Goal: Transaction & Acquisition: Purchase product/service

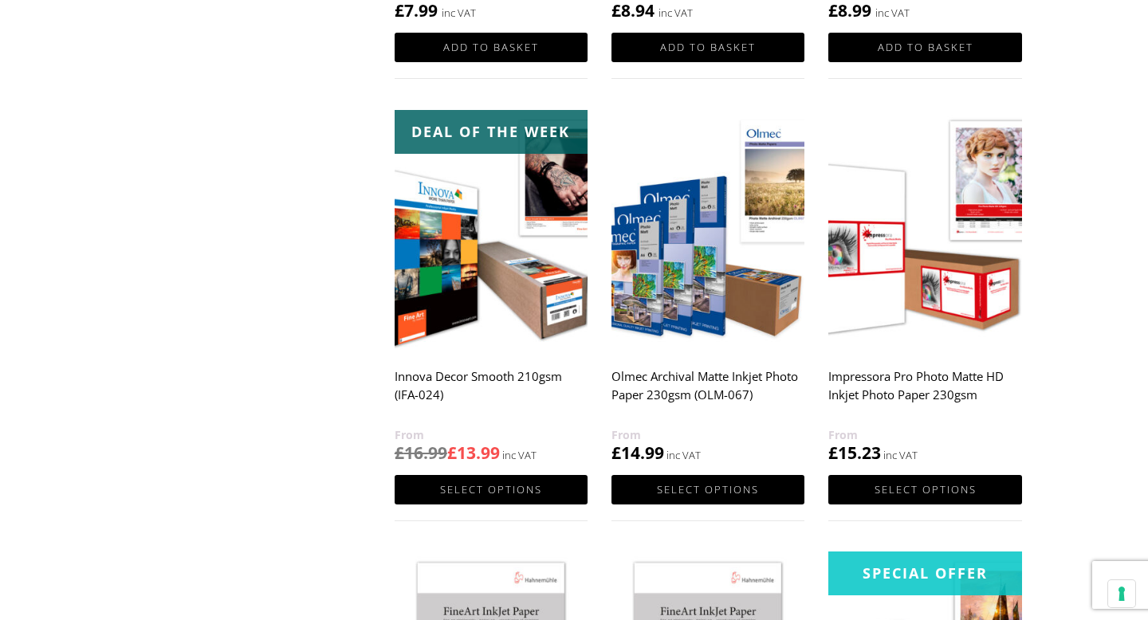
scroll to position [1080, 0]
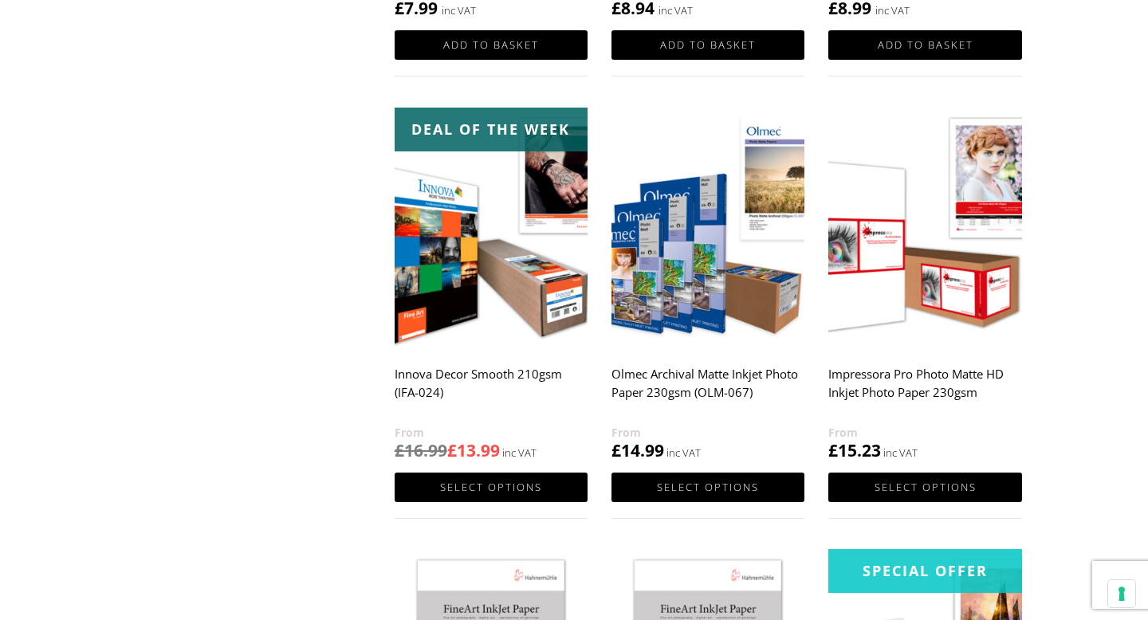
click at [723, 210] on img at bounding box center [707, 229] width 193 height 242
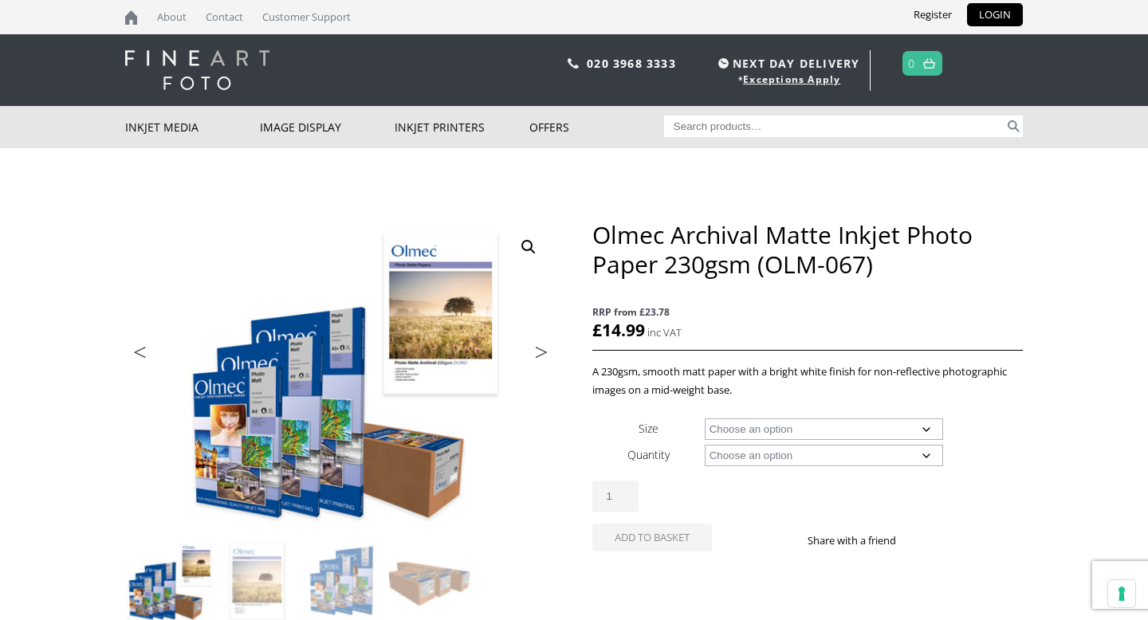
click at [858, 425] on select "Choose an option A4 Sheet A3 Sheet A3+ Sheet A2 Sheet 17" Wide Roll 24" Wide Ro…" at bounding box center [824, 430] width 239 height 22
click at [705, 419] on select "Choose an option A4 Sheet A3 Sheet A3+ Sheet A2 Sheet 17" Wide Roll 24" Wide Ro…" at bounding box center [824, 430] width 239 height 22
select select "a4-sheet"
click at [794, 454] on select "Choose an option 50 Sheets 100 Sheets" at bounding box center [824, 456] width 239 height 22
select select "100-sheets"
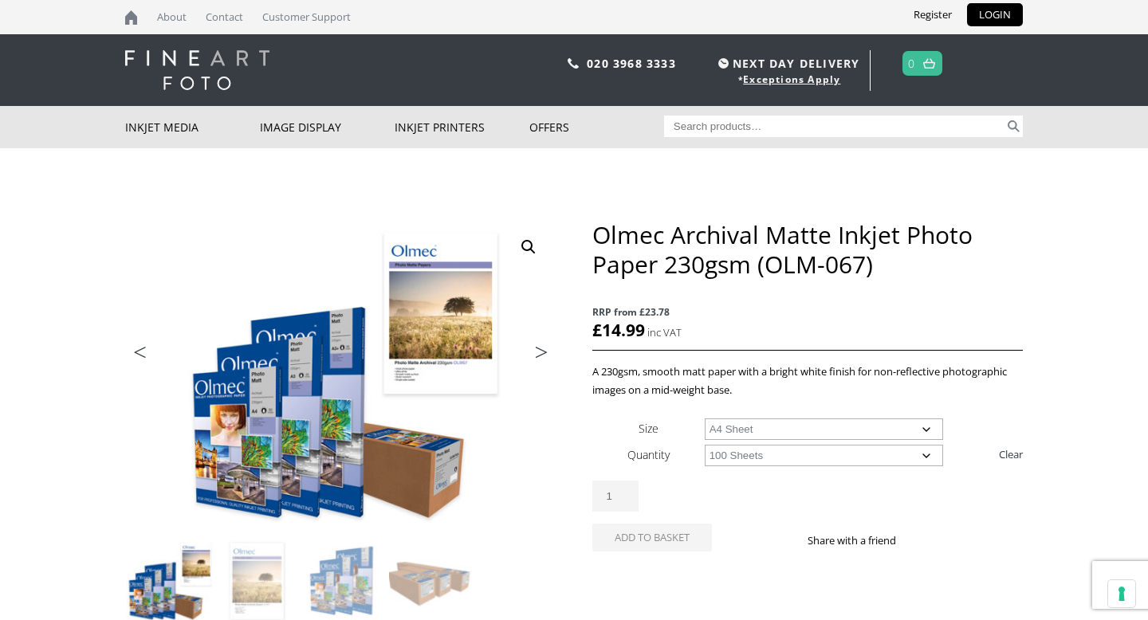
click at [705, 445] on select "Choose an option 50 Sheets 100 Sheets" at bounding box center [824, 456] width 239 height 22
select select "a4-sheet"
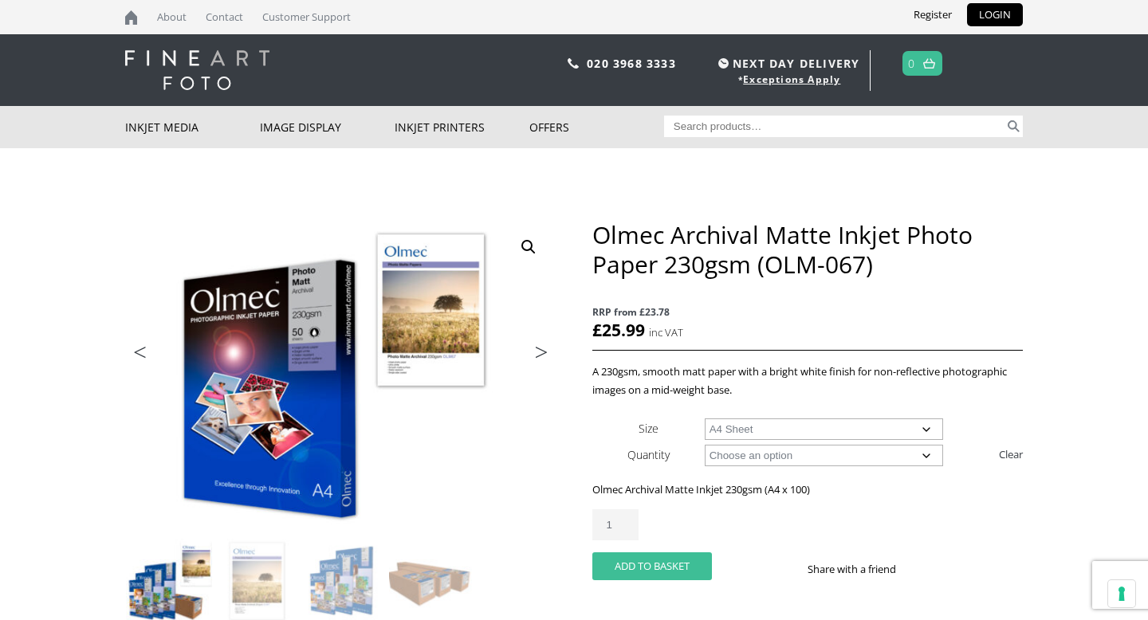
click at [674, 559] on button "Add to basket" at bounding box center [652, 566] width 120 height 28
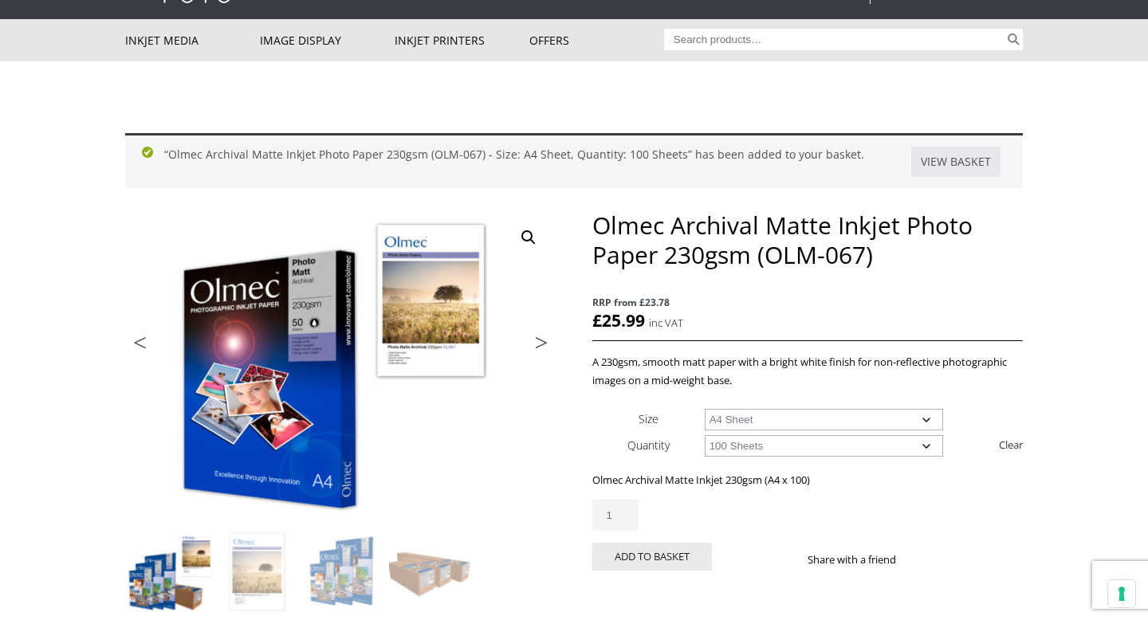
scroll to position [88, 0]
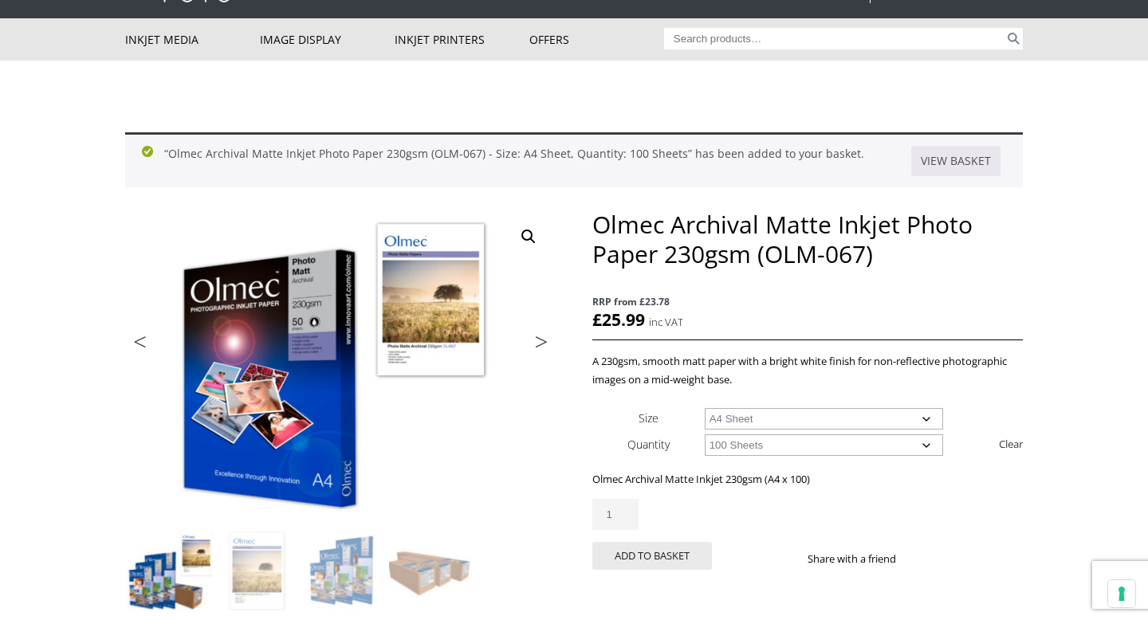
click at [820, 419] on select "Choose an option A4 Sheet A3 Sheet A3+ Sheet A2 Sheet" at bounding box center [824, 419] width 239 height 22
click at [705, 408] on select "Choose an option A4 Sheet A3 Sheet A3+ Sheet A2 Sheet" at bounding box center [824, 419] width 239 height 22
select select "a3-sheet"
click at [680, 527] on div "Olmec Archival Matte Inkjet Photo Paper 230gsm (OLM-067) quantity 1" at bounding box center [807, 514] width 430 height 31
click at [756, 450] on select "Choose an option 50 Sheets 100 Sheets" at bounding box center [824, 445] width 239 height 22
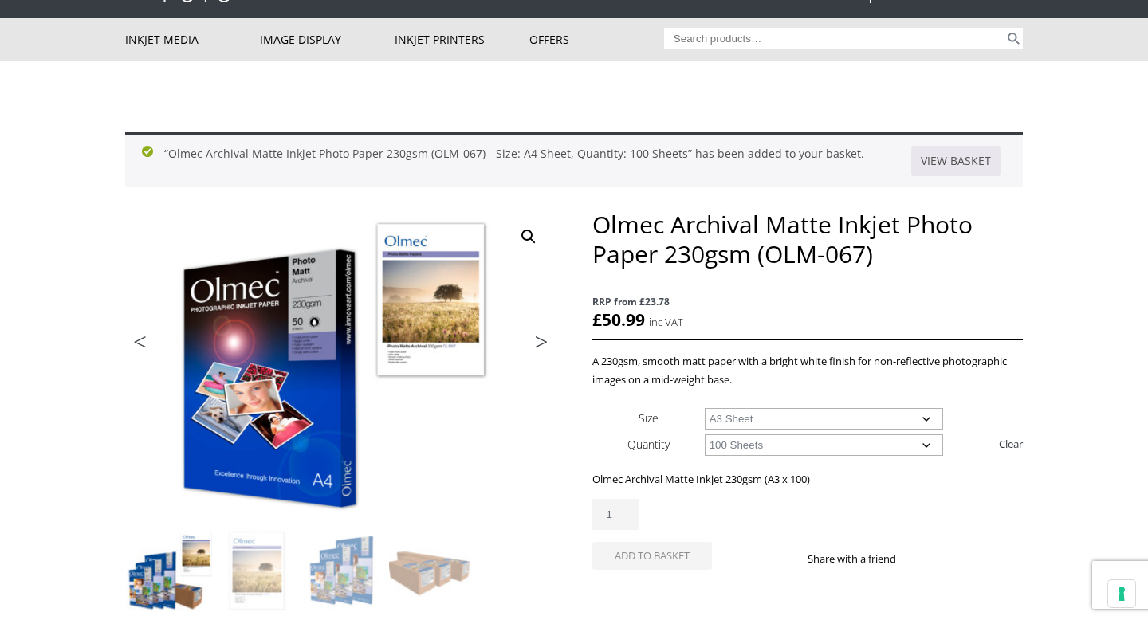
select select "50-sheets"
click at [705, 434] on select "Choose an option 50 Sheets 100 Sheets" at bounding box center [824, 445] width 239 height 22
select select "a3-sheet"
click at [702, 505] on div "Olmec Archival Matte Inkjet Photo Paper 230gsm (OLM-067) quantity 1" at bounding box center [807, 514] width 430 height 31
click at [737, 442] on select "Choose an option 50 Sheets 100 Sheets" at bounding box center [824, 445] width 239 height 22
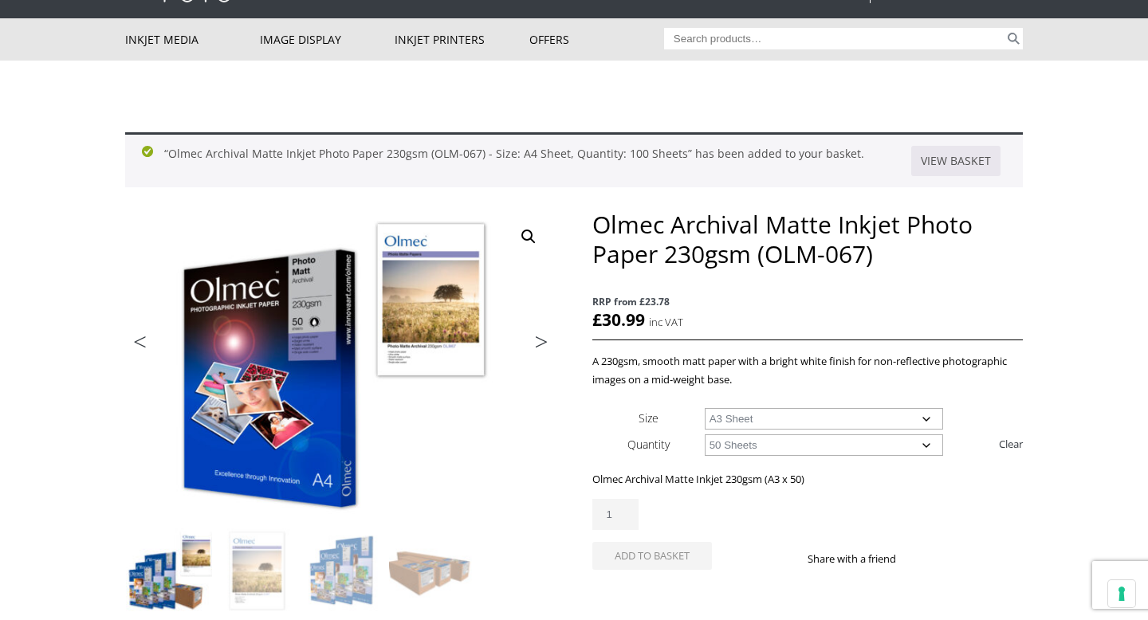
select select "100-sheets"
click at [705, 434] on select "Choose an option 50 Sheets 100 Sheets" at bounding box center [824, 445] width 239 height 22
click at [691, 496] on div "Olmec Archival Matte Inkjet 230gsm (A3 x 100) £ 50.99 inc VAT RRP from £23.78 O…" at bounding box center [807, 526] width 430 height 112
click at [648, 560] on button "Add to basket" at bounding box center [652, 556] width 120 height 28
click at [790, 442] on select "Choose an option 50 Sheets 100 Sheets" at bounding box center [824, 445] width 239 height 22
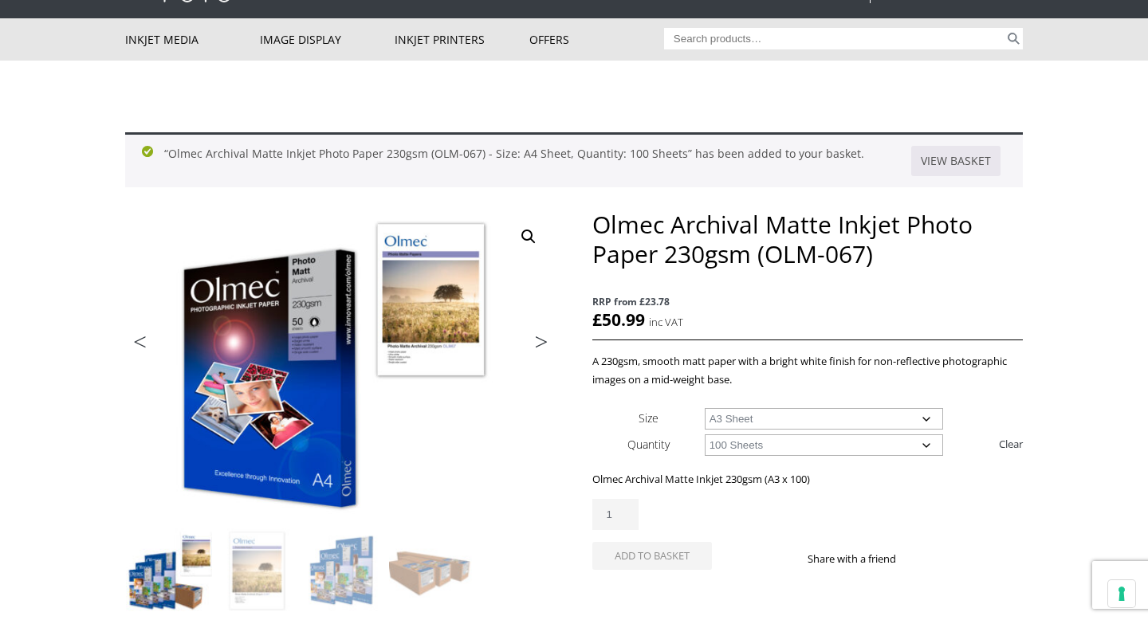
click at [833, 419] on select "Choose an option A4 Sheet A3 Sheet A3+ Sheet A2 Sheet" at bounding box center [824, 419] width 239 height 22
click at [705, 408] on select "Choose an option A4 Sheet A3 Sheet A3+ Sheet A2 Sheet" at bounding box center [824, 419] width 239 height 22
click at [783, 420] on select "Choose an option A4 Sheet A3 Sheet A3+ Sheet A2 Sheet" at bounding box center [824, 419] width 239 height 22
click at [705, 408] on select "Choose an option A4 Sheet A3 Sheet A3+ Sheet A2 Sheet" at bounding box center [824, 419] width 239 height 22
select select "a3-sheet"
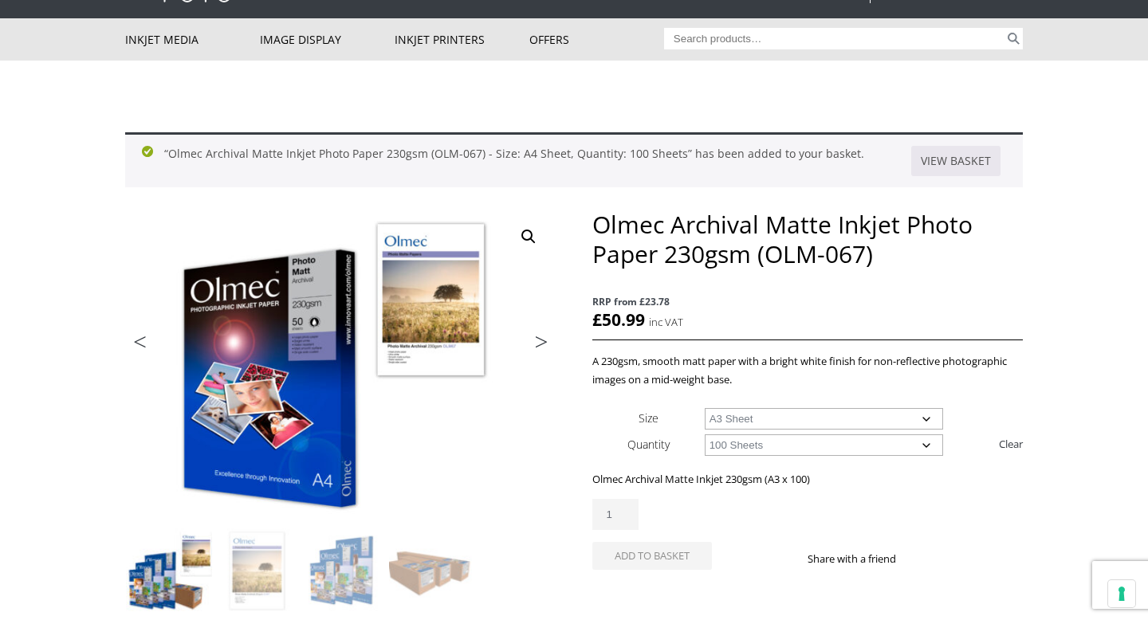
click at [808, 377] on p "A 230gsm, smooth matt paper with a bright white finish for non-reflective photo…" at bounding box center [807, 370] width 430 height 37
click at [764, 451] on select "Choose an option 50 Sheets 100 Sheets" at bounding box center [824, 445] width 239 height 22
select select "50-sheets"
click at [705, 434] on select "Choose an option 50 Sheets 100 Sheets" at bounding box center [824, 445] width 239 height 22
select select "a3-sheet"
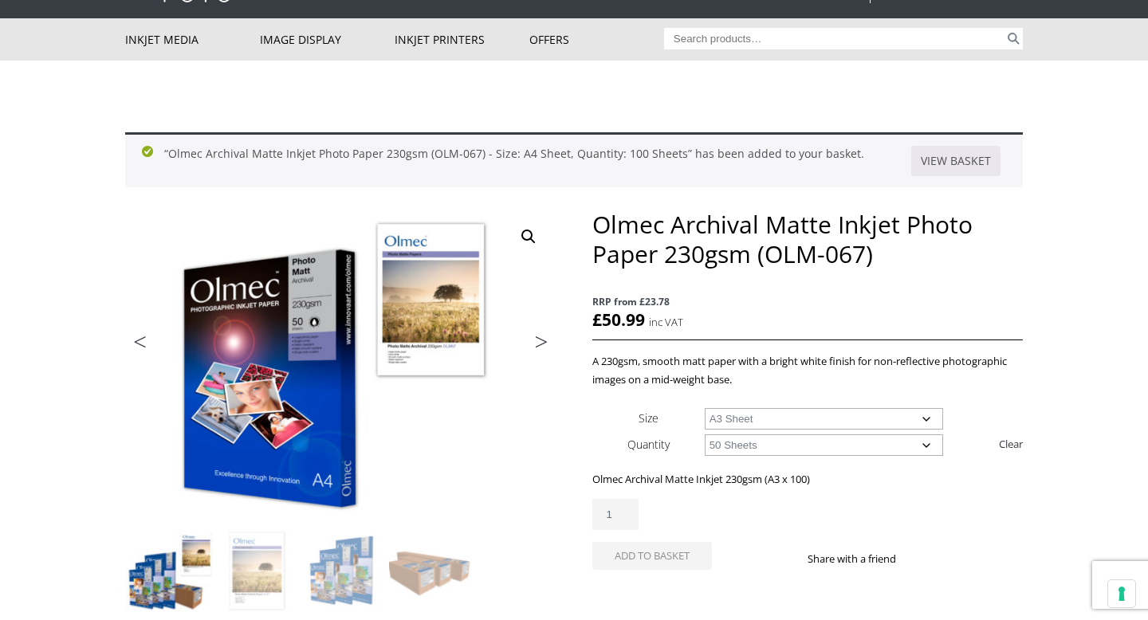
select select "50-sheets"
click at [755, 509] on div "Olmec Archival Matte Inkjet Photo Paper 230gsm (OLM-067) quantity 1" at bounding box center [807, 514] width 430 height 31
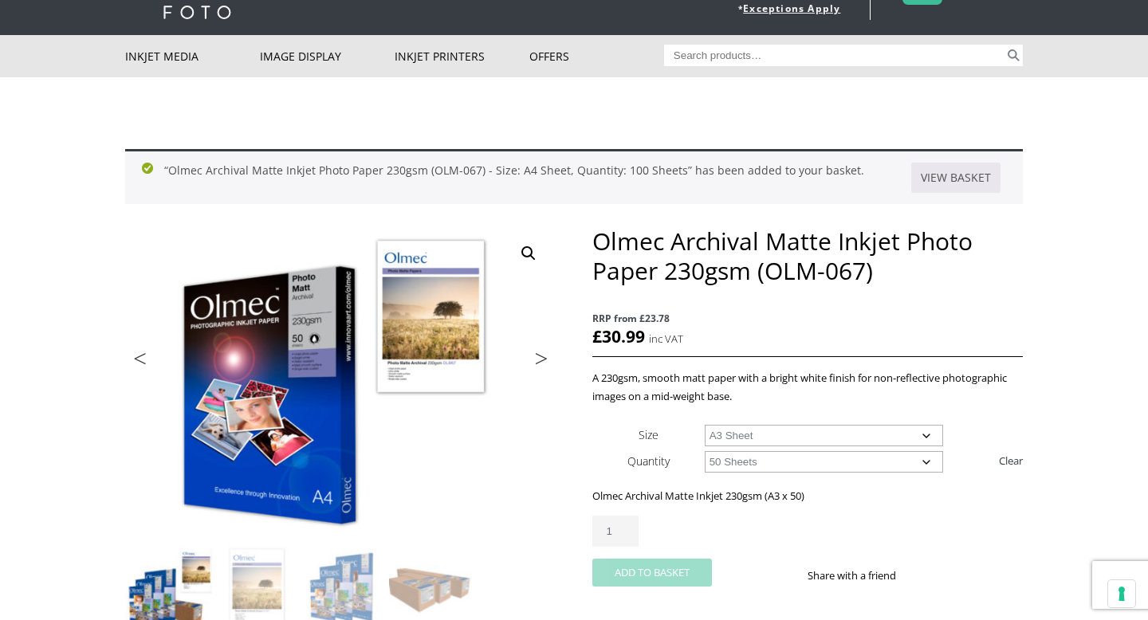
scroll to position [0, 0]
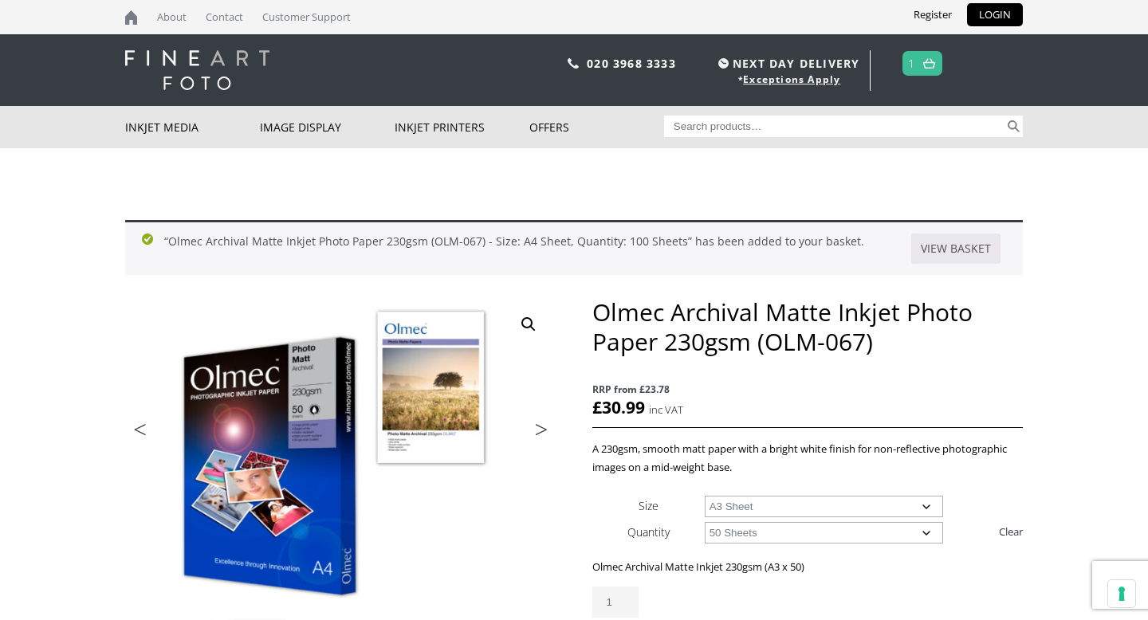
click at [188, 78] on img at bounding box center [197, 70] width 144 height 40
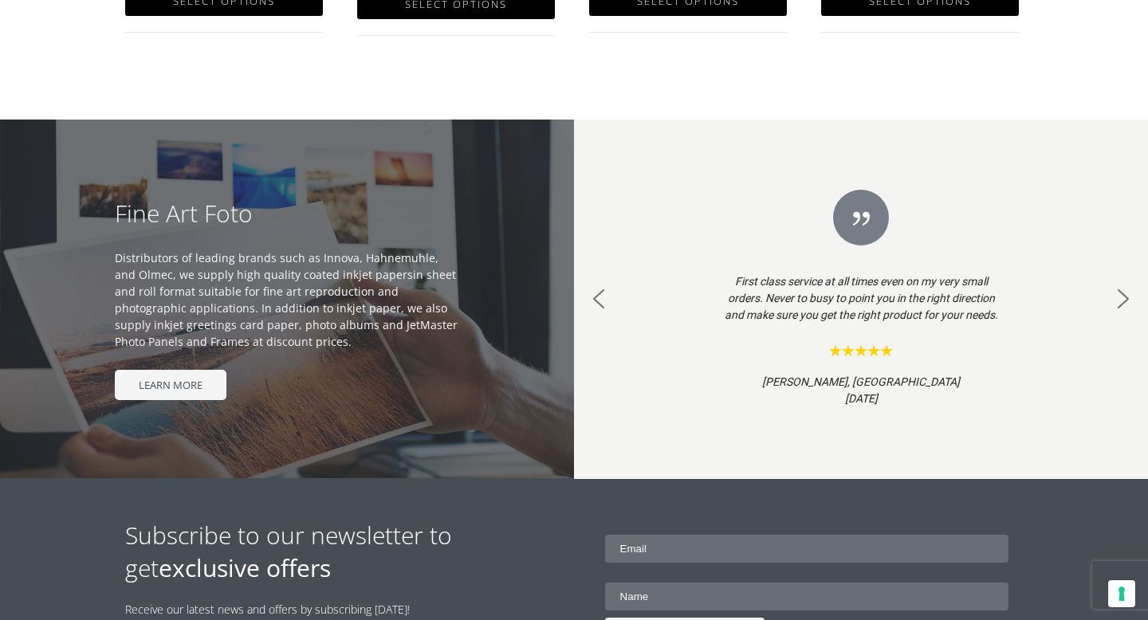
scroll to position [1309, 0]
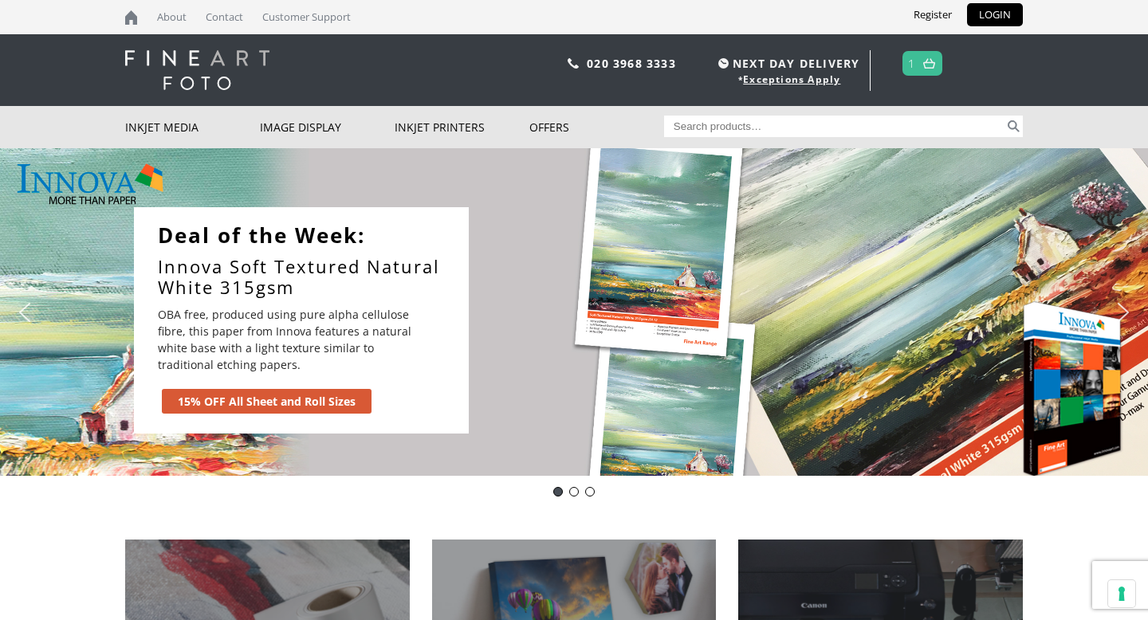
scroll to position [1, 0]
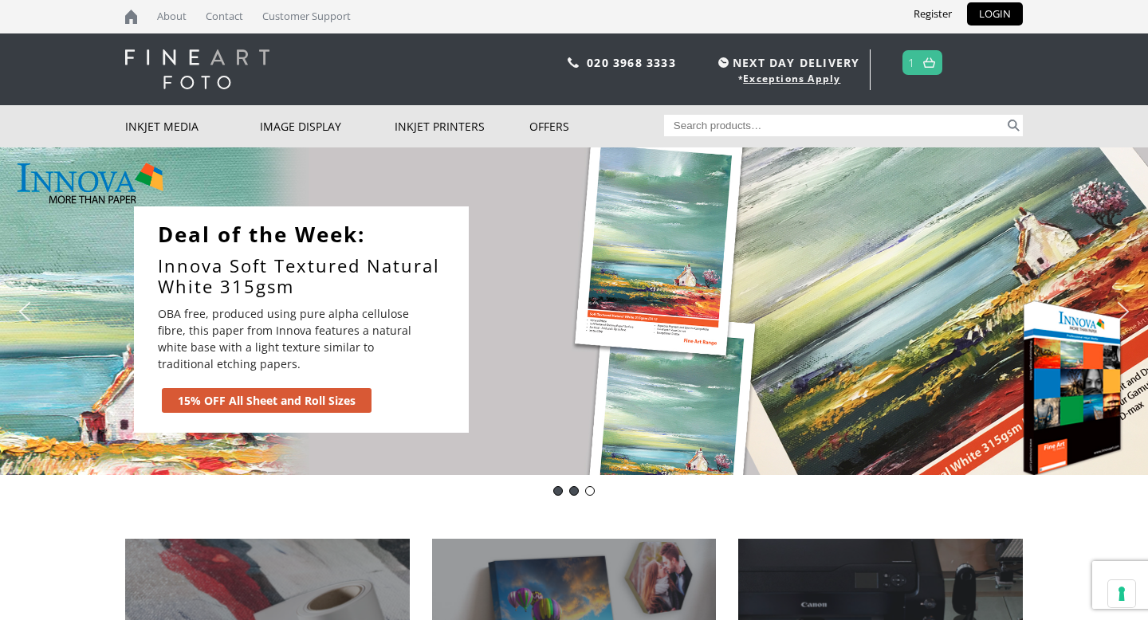
click at [570, 492] on div "Innova-general" at bounding box center [574, 491] width 10 height 10
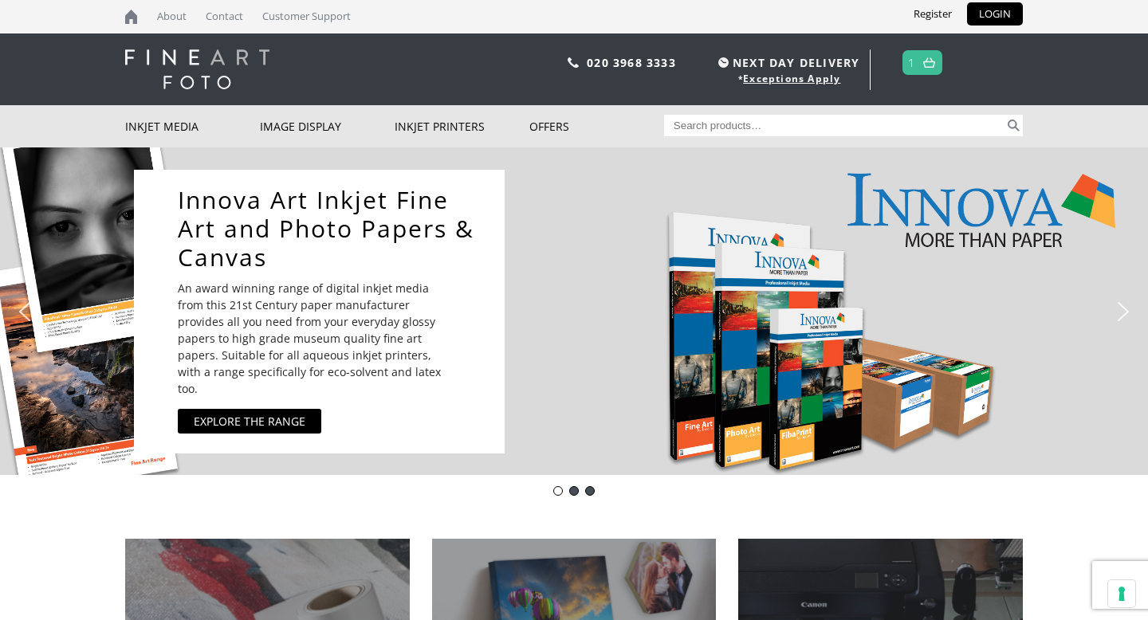
click at [588, 494] on div "pinch book" at bounding box center [590, 491] width 10 height 10
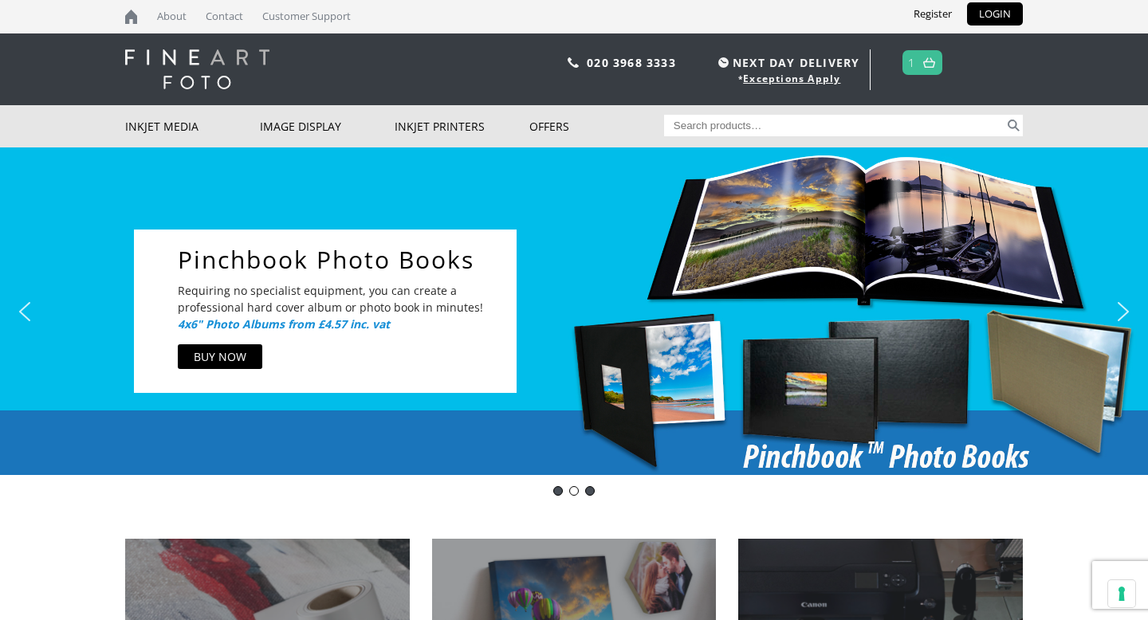
click at [559, 492] on div "Deal of the Day - Innova IFA12" at bounding box center [558, 491] width 10 height 10
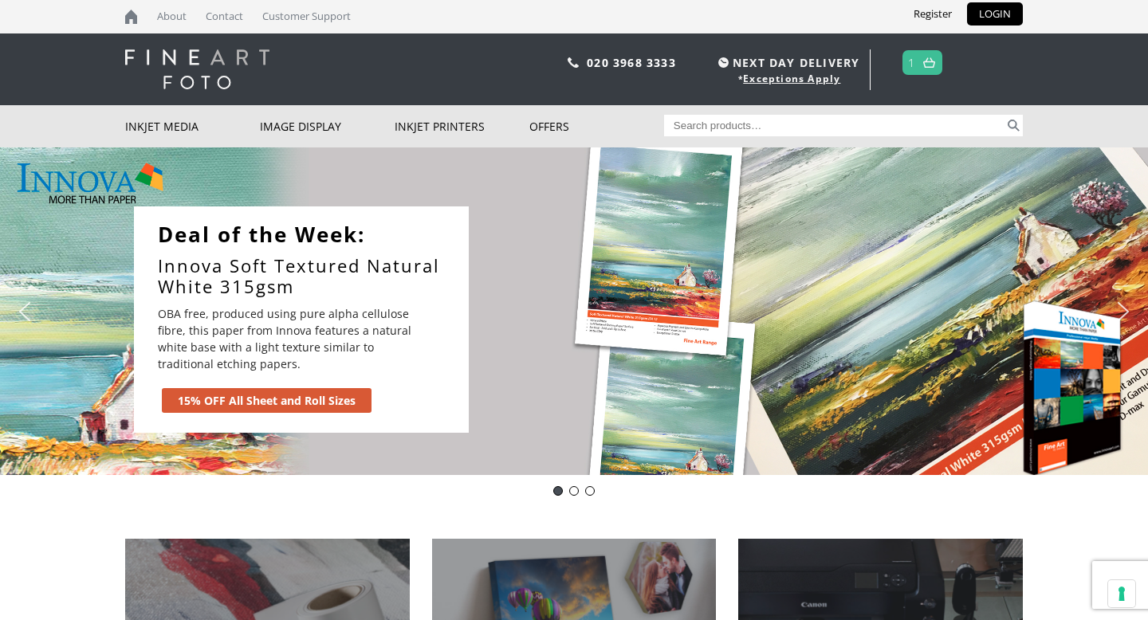
click at [258, 388] on link "15% OFF All Sheet and Roll Sizes" at bounding box center [267, 400] width 210 height 25
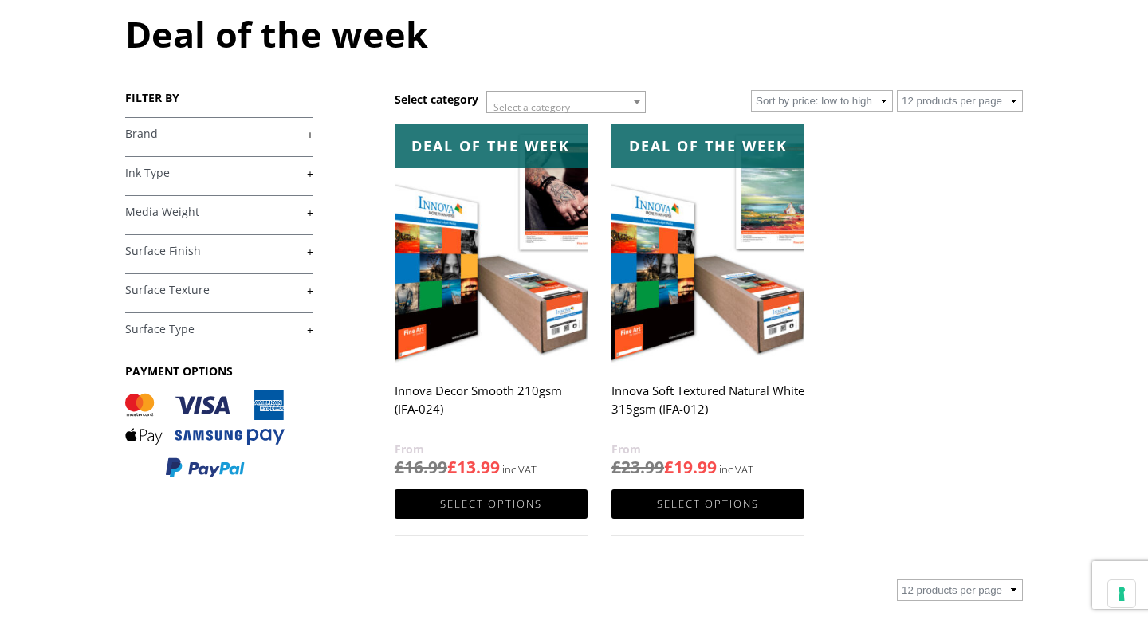
scroll to position [170, 0]
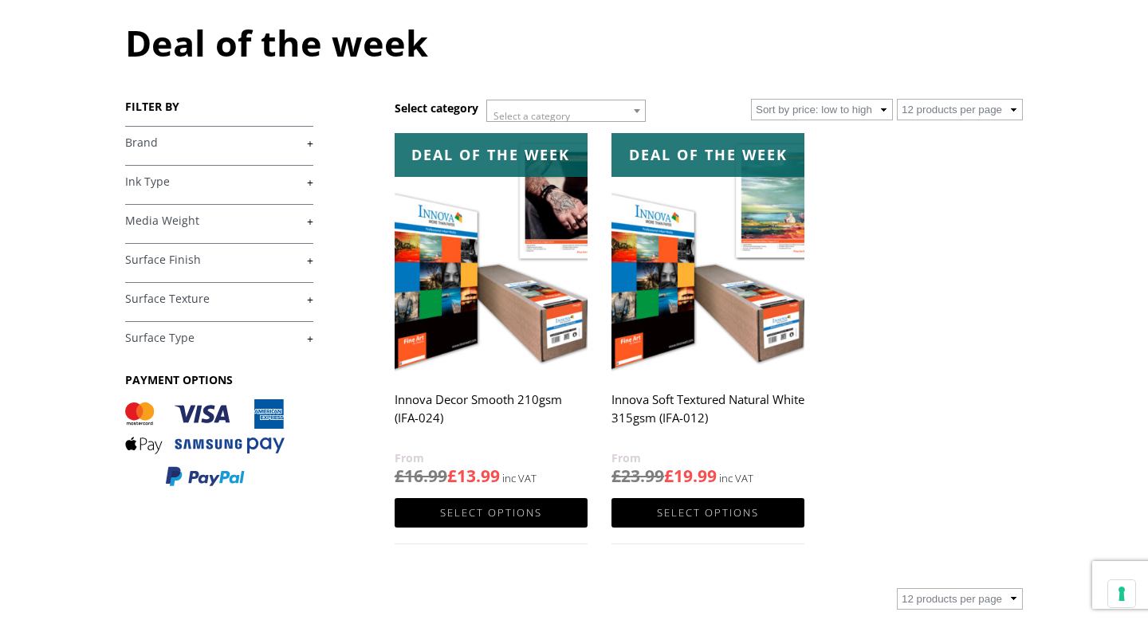
click at [481, 346] on img at bounding box center [491, 254] width 193 height 242
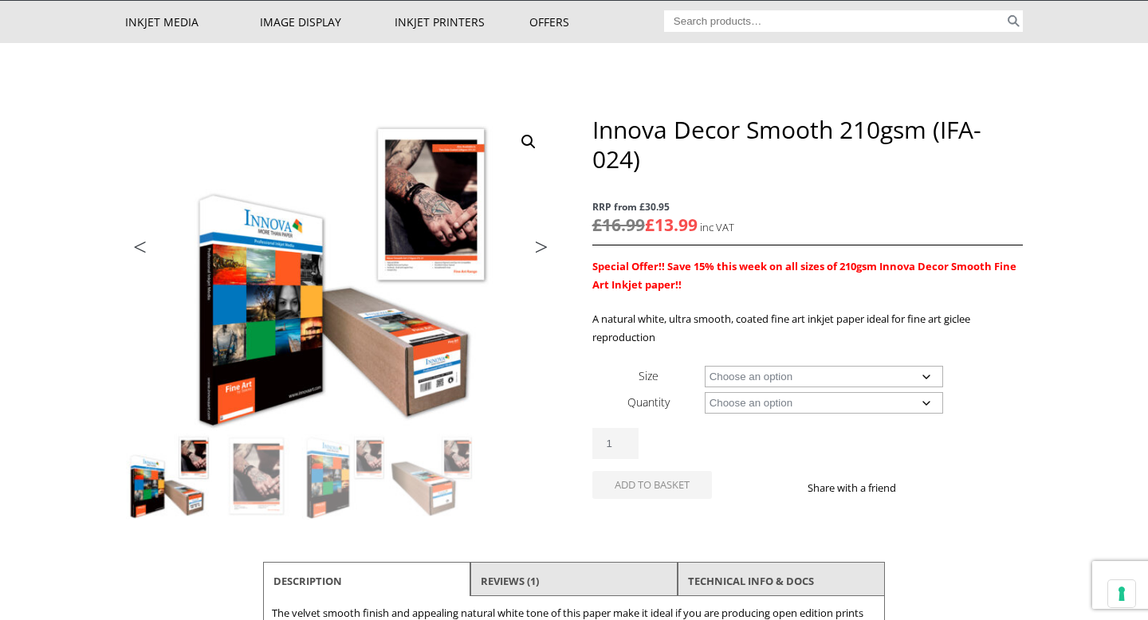
scroll to position [106, 0]
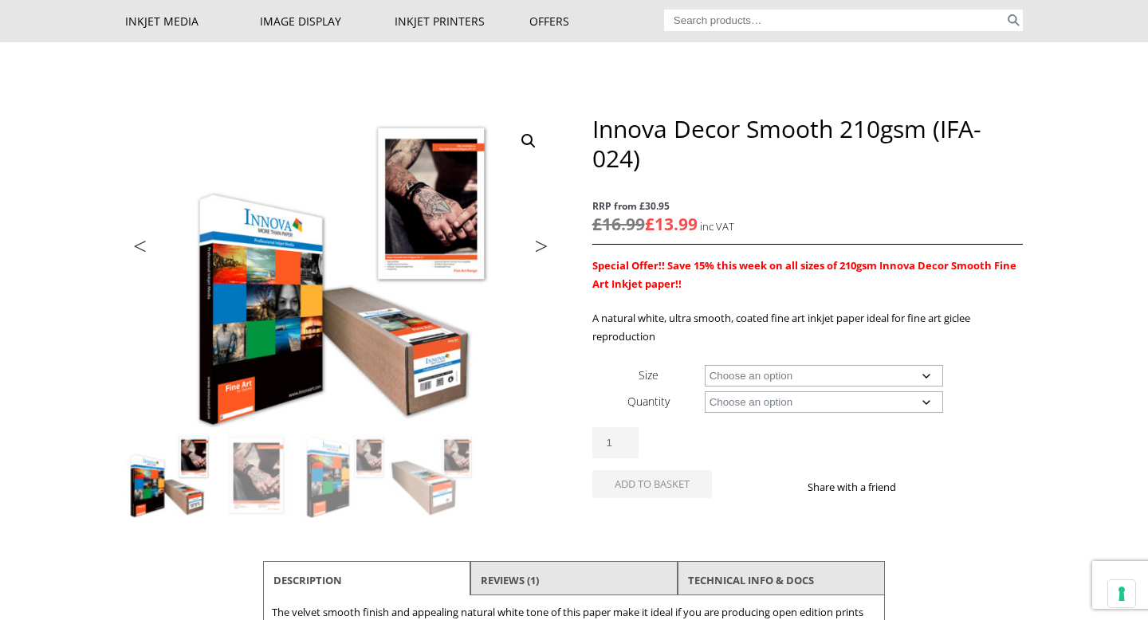
click at [768, 377] on select "Choose an option A4 Sheet A3 Sheet A3+ Sheet A2 Sheet 17" Wide Roll 24" Wide Ro…" at bounding box center [824, 376] width 239 height 22
click at [705, 365] on select "Choose an option A4 Sheet A3 Sheet A3+ Sheet A2 Sheet 17" Wide Roll 24" Wide Ro…" at bounding box center [824, 376] width 239 height 22
select select "a3-sheet"
click at [756, 406] on select "Choose an option 25 Sheets" at bounding box center [824, 402] width 239 height 22
select select "25-sheets"
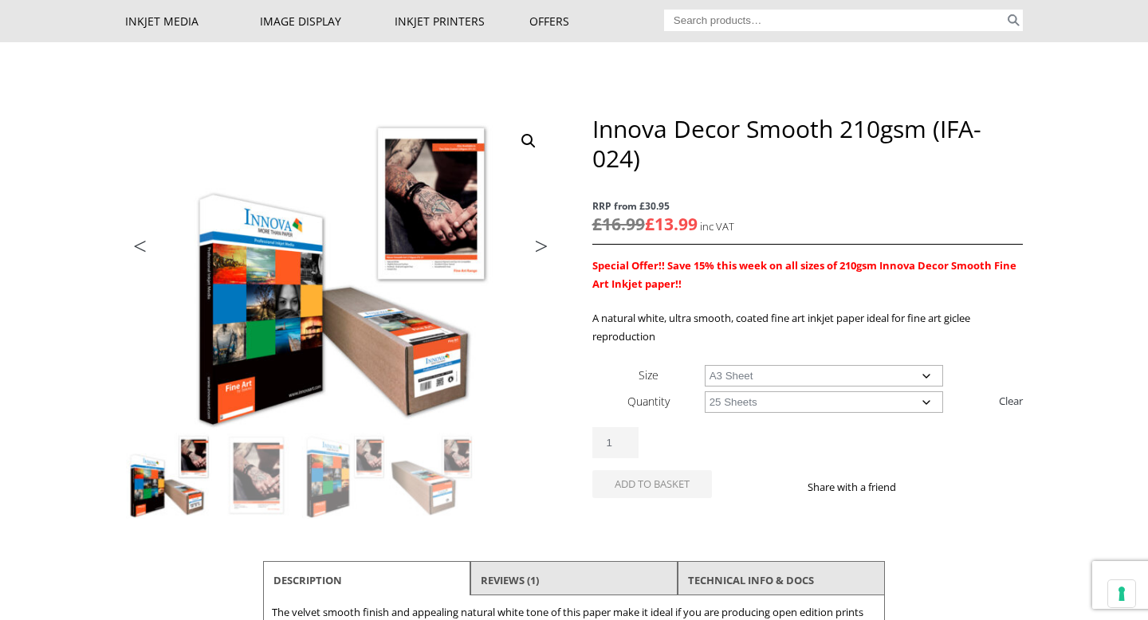
click at [705, 391] on select "Choose an option 25 Sheets" at bounding box center [824, 402] width 239 height 22
select select "a3-sheet"
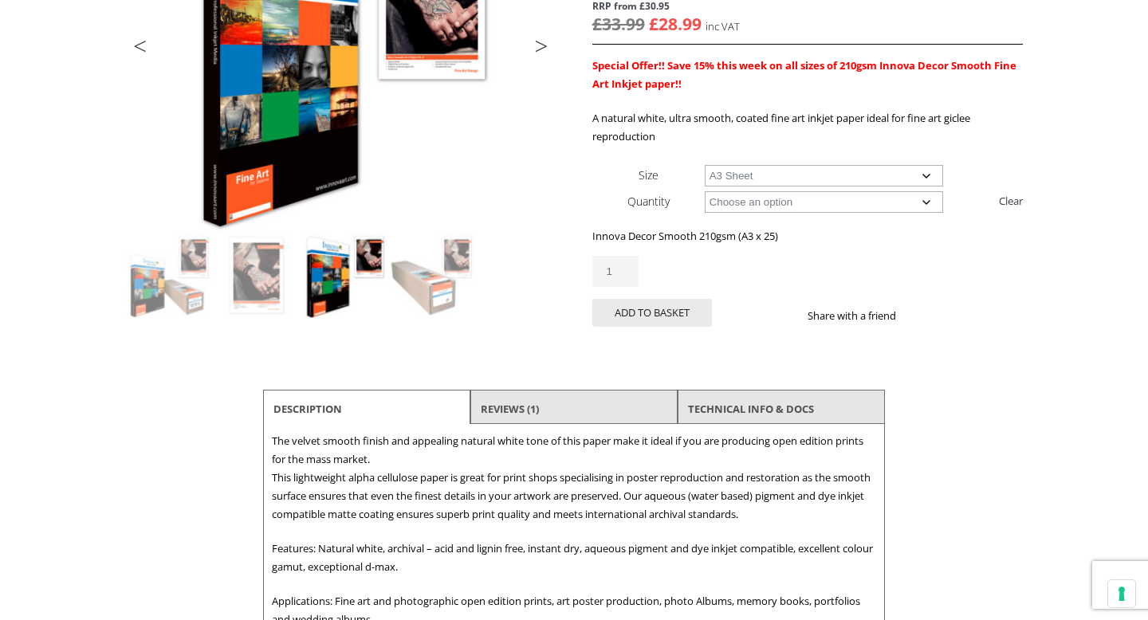
scroll to position [0, 0]
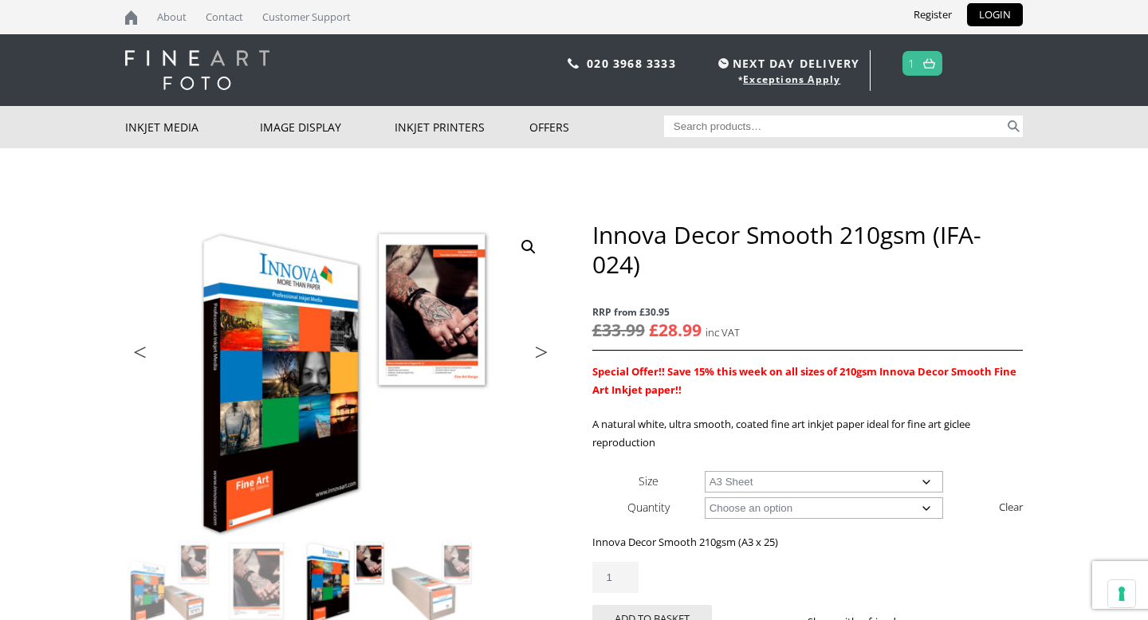
click at [692, 127] on input "Search for:" at bounding box center [834, 127] width 341 height 22
type input "230gsm matt"
click at [1010, 131] on button "Search" at bounding box center [1013, 127] width 18 height 22
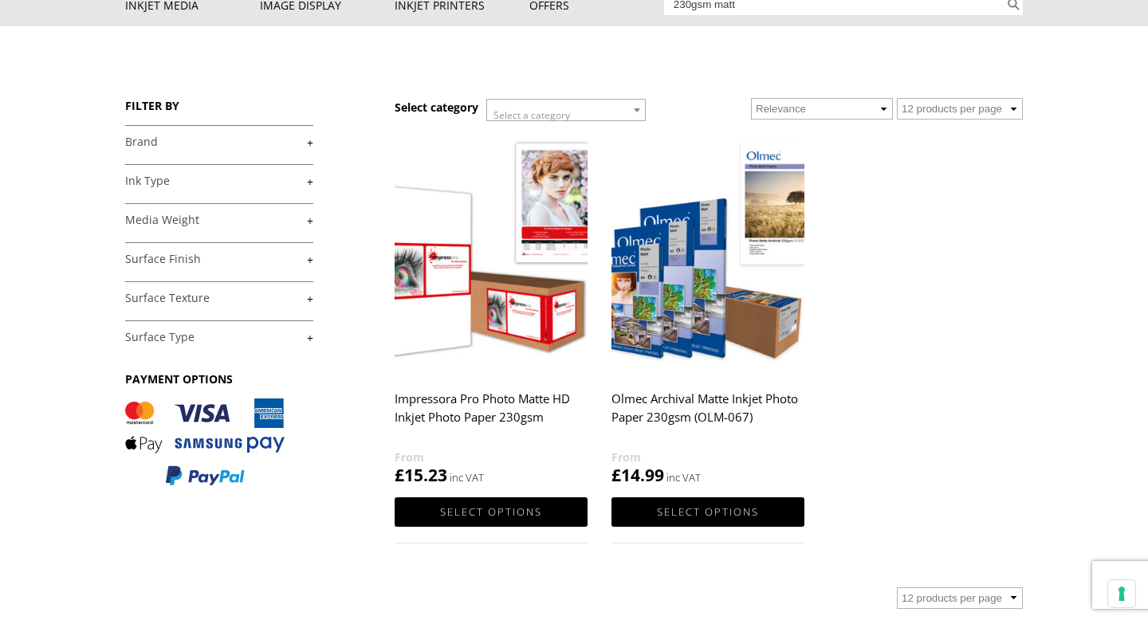
scroll to position [126, 0]
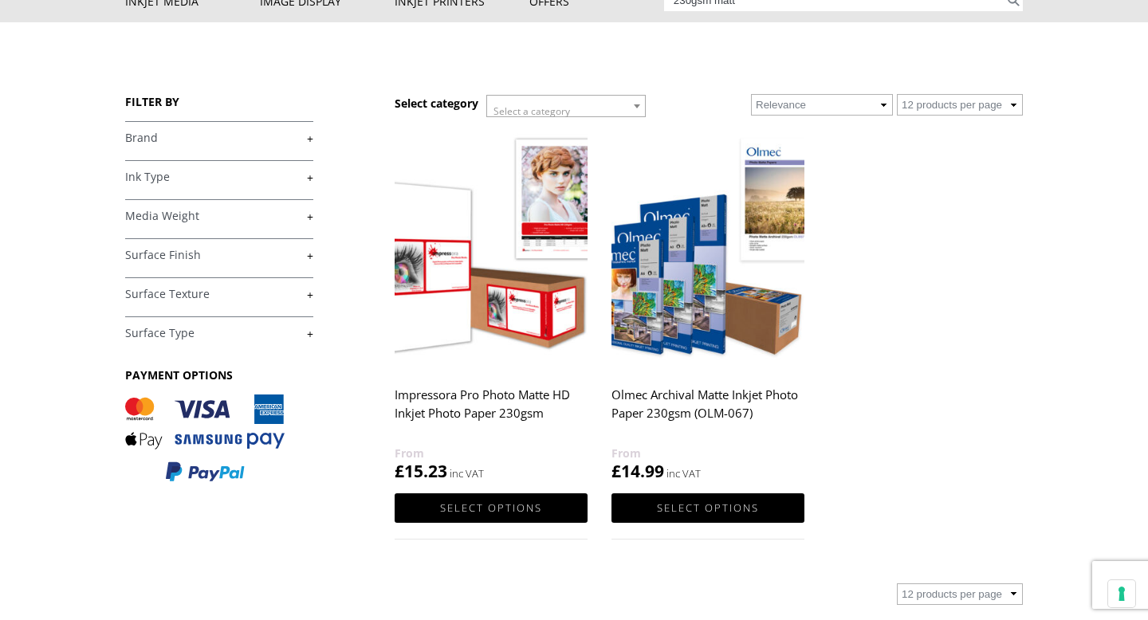
click at [536, 274] on img at bounding box center [491, 249] width 193 height 242
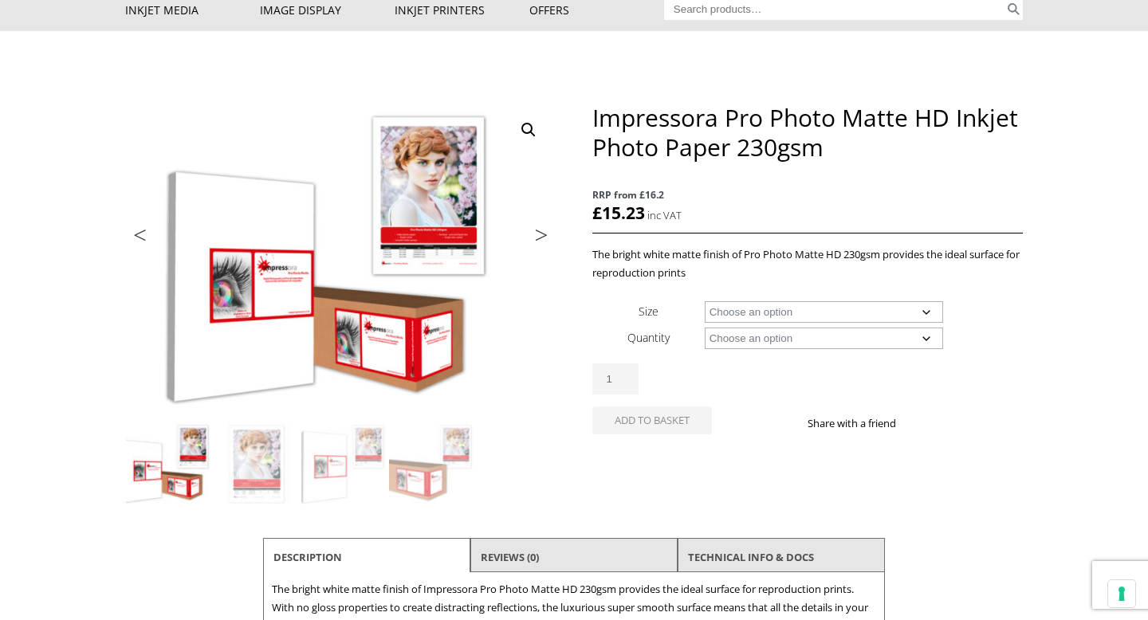
click at [766, 312] on select "Choose an option A4 Sheet A3+ Sheet A2 Sheet" at bounding box center [824, 312] width 239 height 22
click at [847, 339] on select "Choose an option 50 Sheets" at bounding box center [824, 339] width 239 height 22
click at [705, 328] on select "Choose an option 50 Sheets" at bounding box center [824, 339] width 239 height 22
click at [844, 317] on select "Choose an option A4 Sheet A3+ Sheet A2 Sheet" at bounding box center [824, 312] width 239 height 22
click at [705, 301] on select "Choose an option A4 Sheet A3+ Sheet A2 Sheet" at bounding box center [824, 312] width 239 height 22
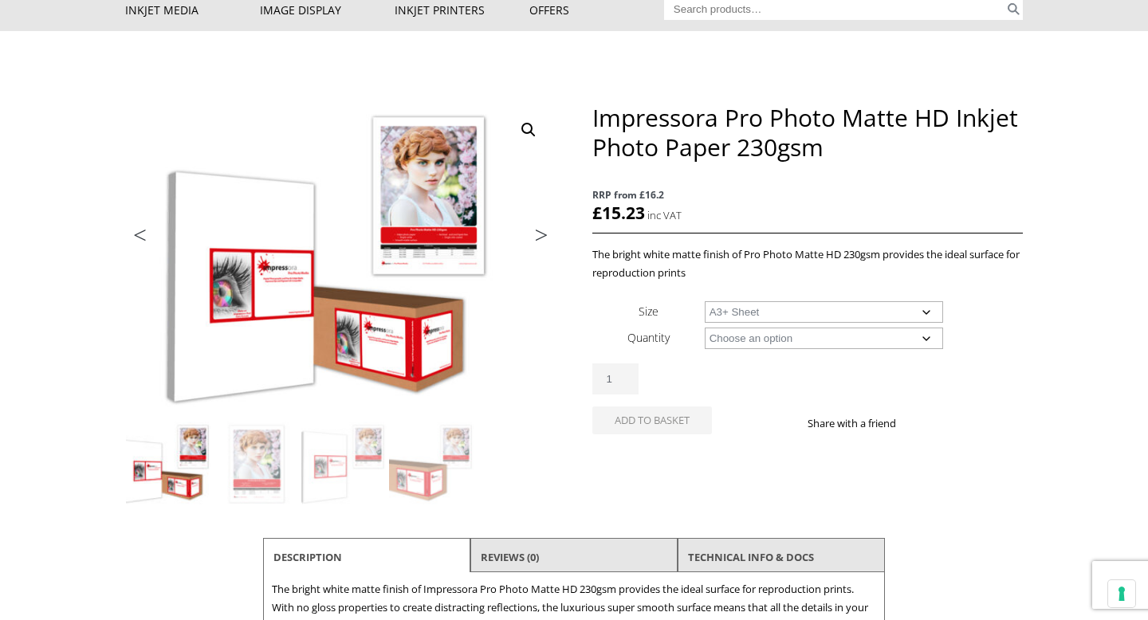
select select "a3-sheet-2"
click at [824, 337] on select "Choose an option 50 Sheets" at bounding box center [824, 339] width 239 height 22
select select "50-sheets"
click at [705, 328] on select "Choose an option 50 Sheets" at bounding box center [824, 339] width 239 height 22
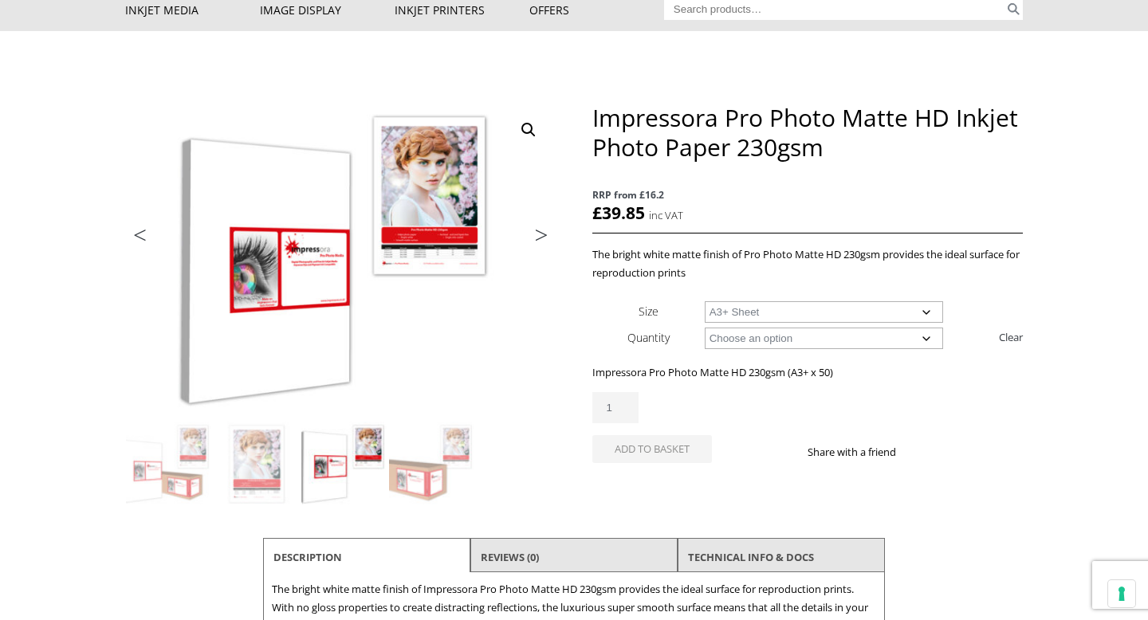
click at [772, 336] on select "Choose an option 50 Sheets" at bounding box center [824, 339] width 239 height 22
click at [835, 312] on select "Choose an option A4 Sheet A3+ Sheet A2 Sheet" at bounding box center [824, 312] width 239 height 22
click at [705, 301] on select "Choose an option A4 Sheet A3+ Sheet A2 Sheet" at bounding box center [824, 312] width 239 height 22
select select "a4-sheet"
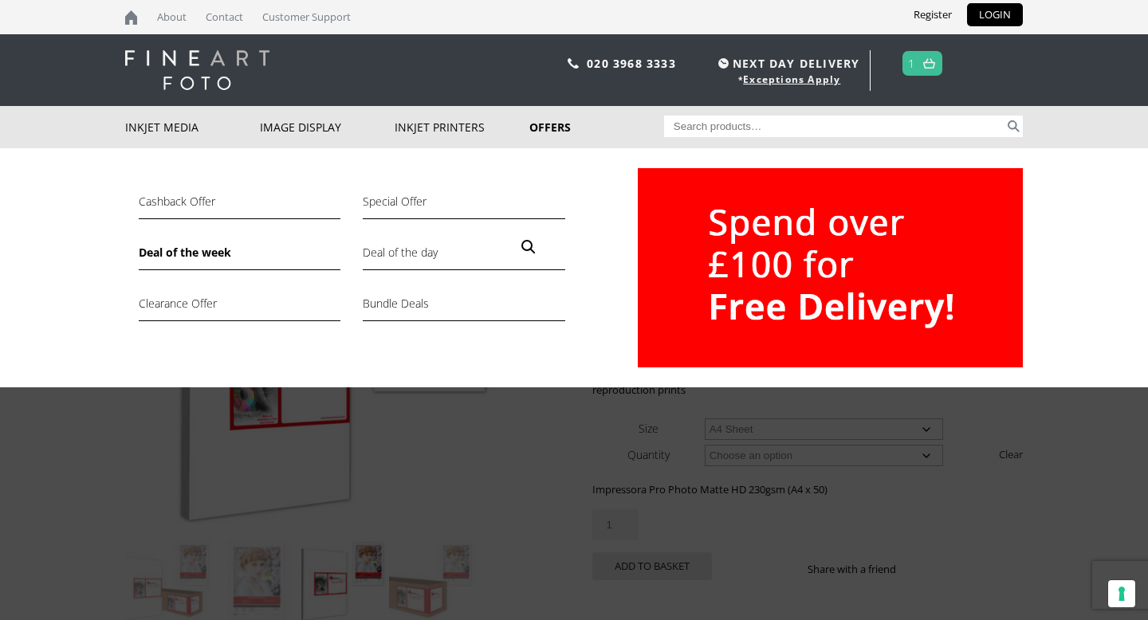
click at [206, 251] on link "Deal of the week" at bounding box center [240, 256] width 202 height 27
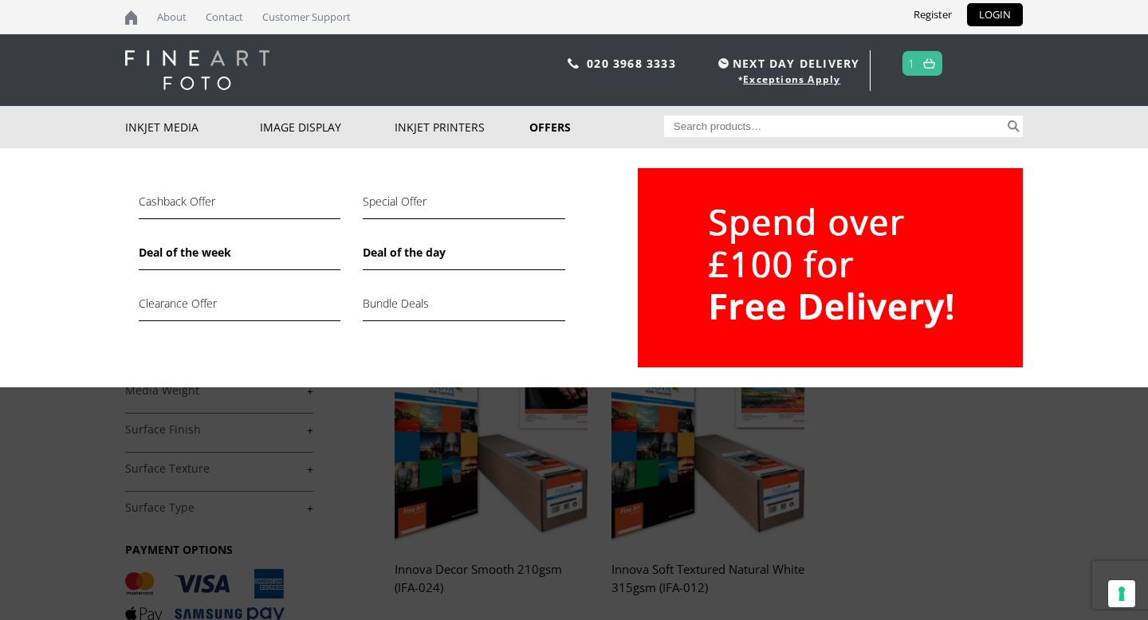
click at [418, 247] on link "Deal of the day" at bounding box center [464, 256] width 202 height 27
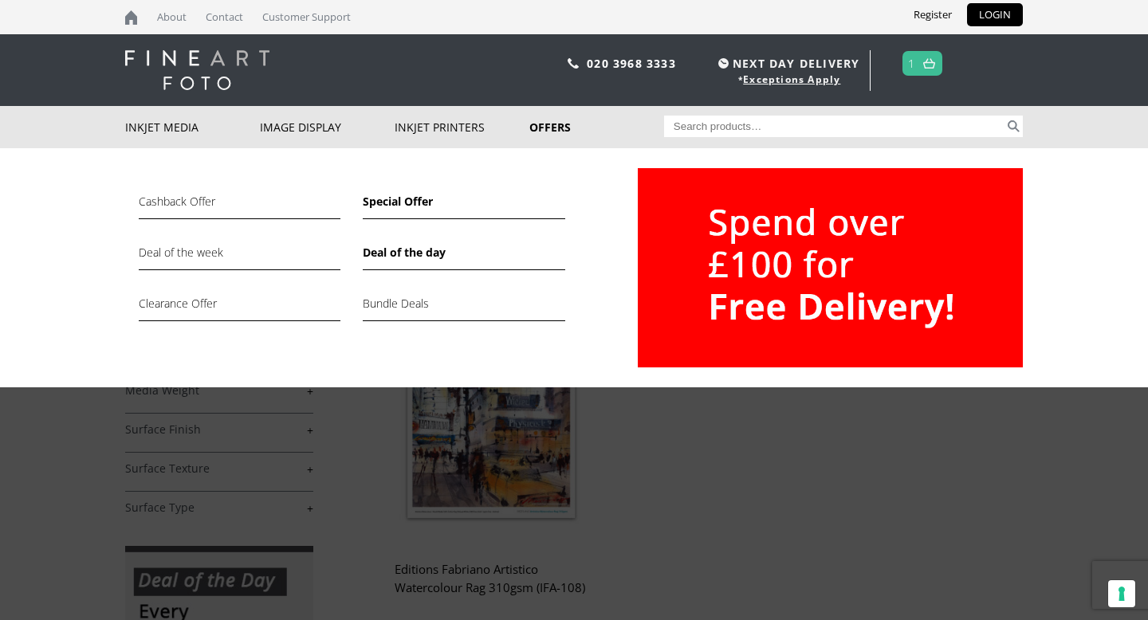
click at [419, 202] on link "Special Offer" at bounding box center [464, 205] width 202 height 27
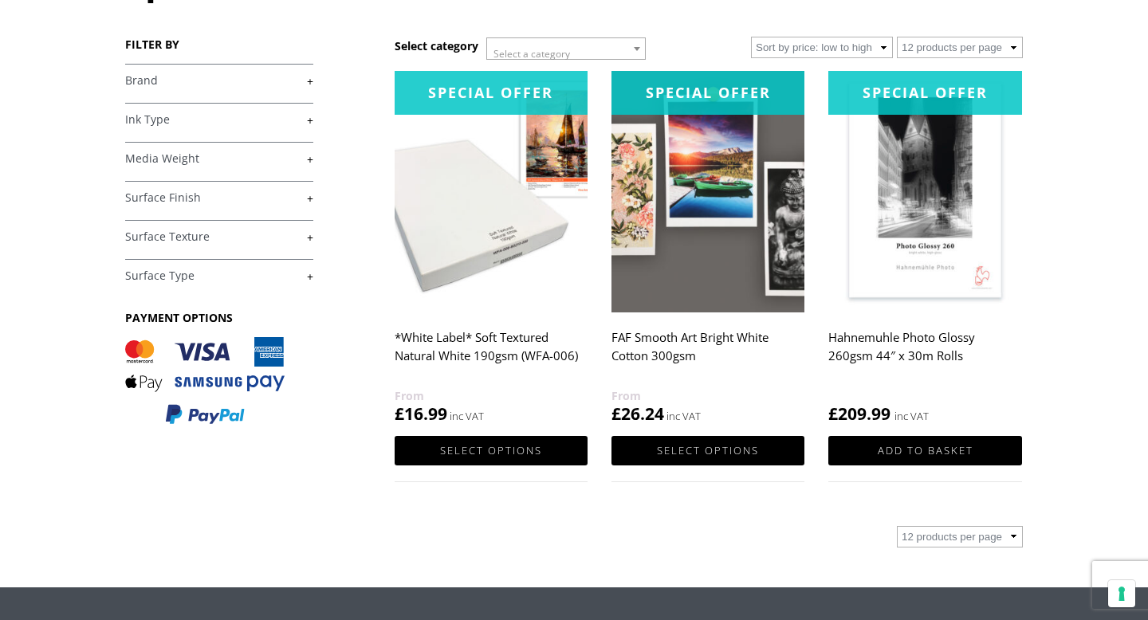
scroll to position [188, 0]
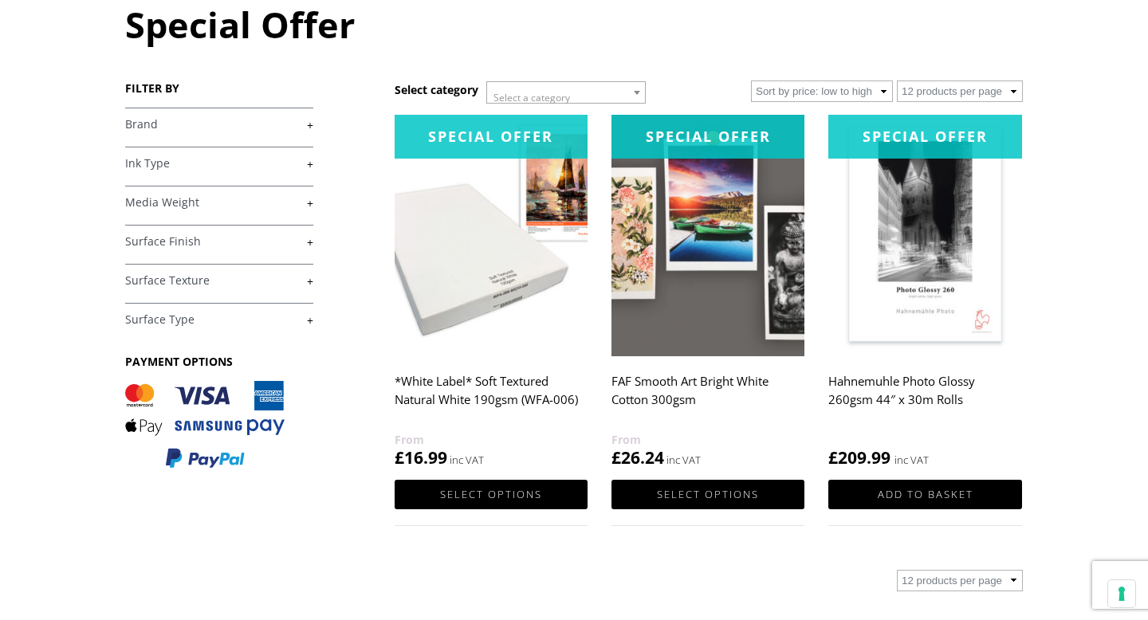
click at [487, 273] on img at bounding box center [491, 236] width 193 height 242
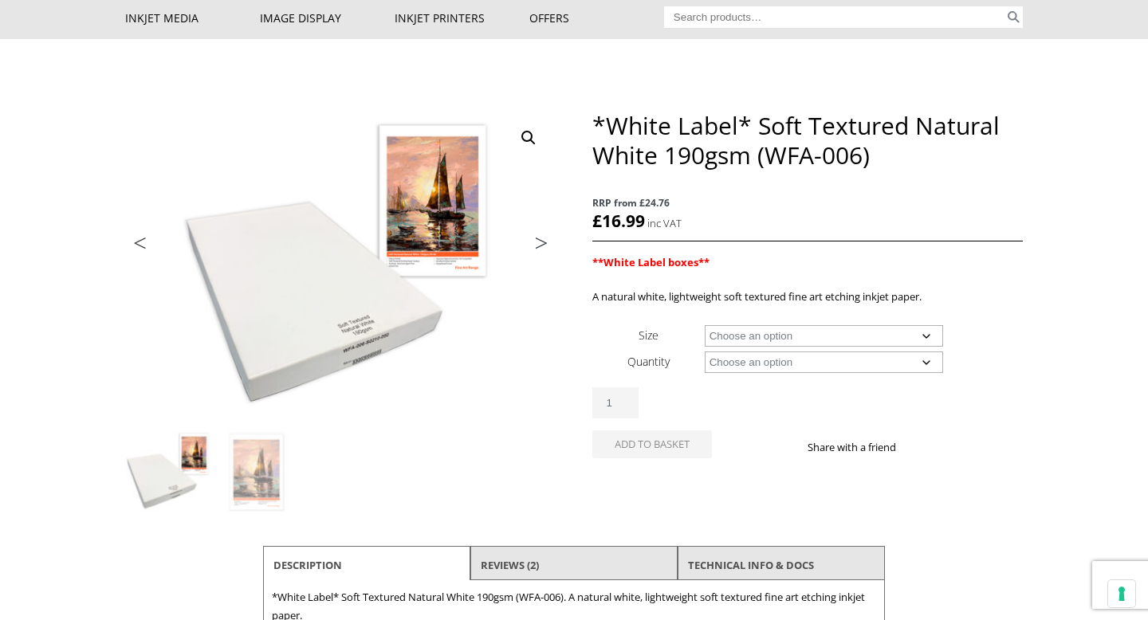
scroll to position [110, 0]
click at [272, 470] on img at bounding box center [257, 472] width 86 height 86
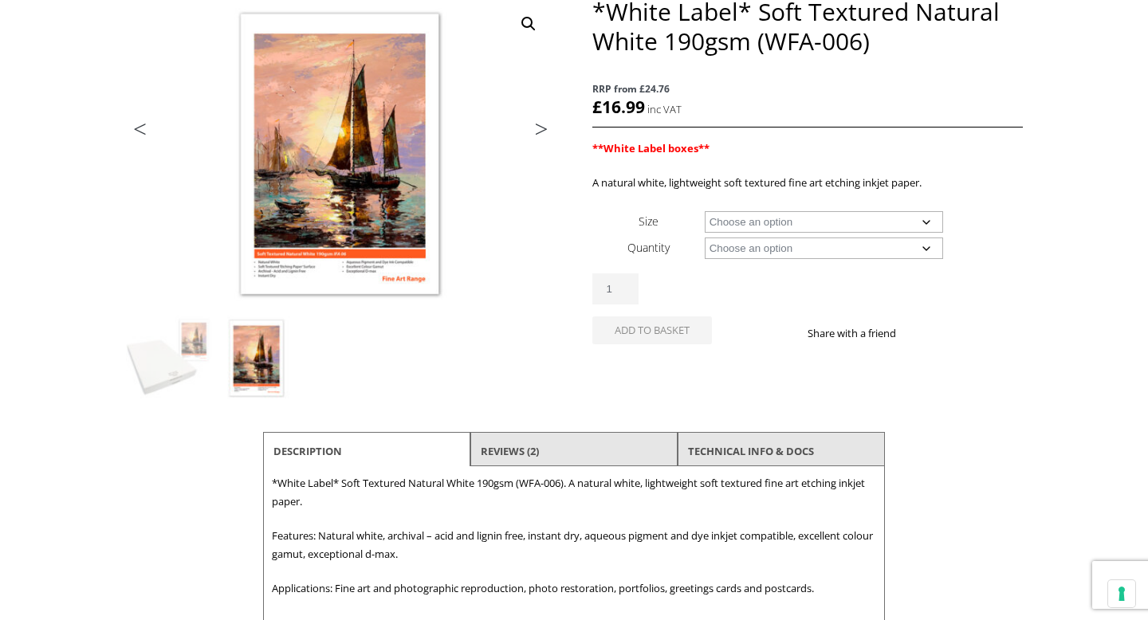
scroll to position [236, 0]
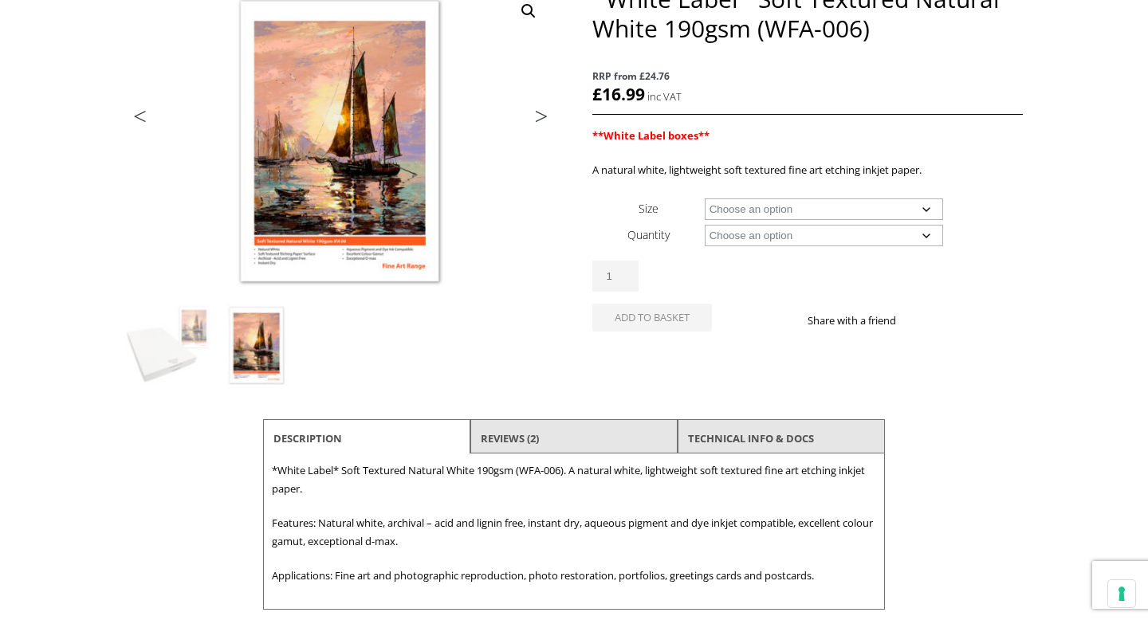
click at [882, 208] on select "Choose an option A4 Sheet A3 Sheet A3+ Sheet A2 Sheet 17" Wide Roll 24" Wide Ro…" at bounding box center [824, 209] width 239 height 22
click at [705, 198] on select "Choose an option A4 Sheet A3 Sheet A3+ Sheet A2 Sheet 17" Wide Roll 24" Wide Ro…" at bounding box center [824, 209] width 239 height 22
select select "a3-sheet"
click at [789, 233] on select "Choose an option 25 Sheets" at bounding box center [824, 236] width 239 height 22
select select "25-sheets"
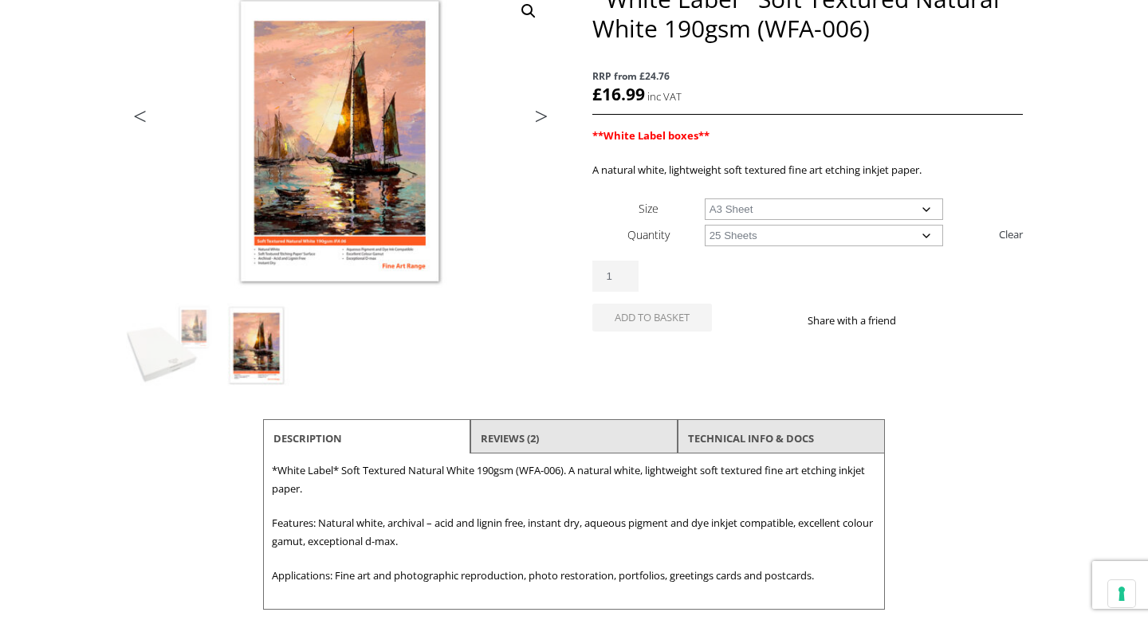
click at [705, 225] on select "Choose an option 25 Sheets" at bounding box center [824, 236] width 239 height 22
select select "a3-sheet"
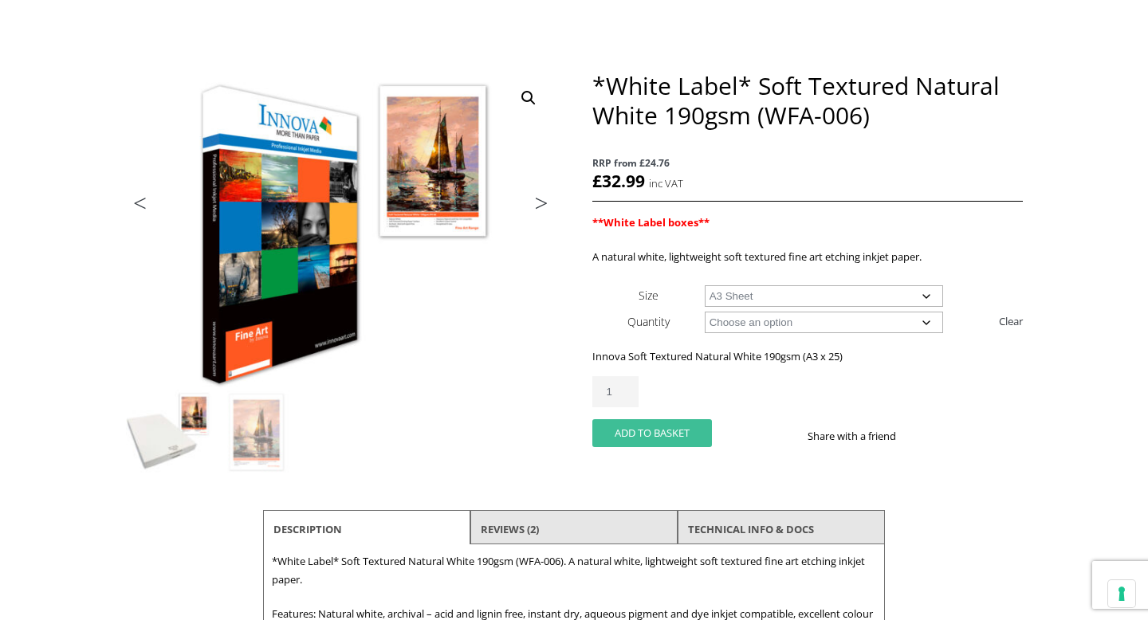
scroll to position [0, 0]
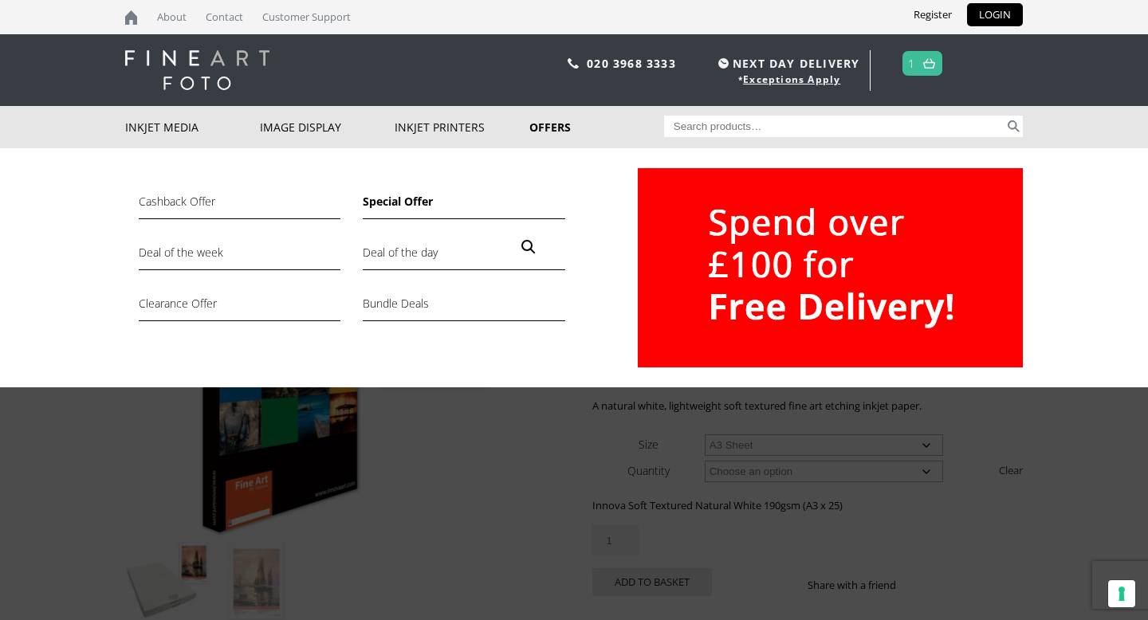
click at [409, 202] on link "Special Offer" at bounding box center [464, 205] width 202 height 27
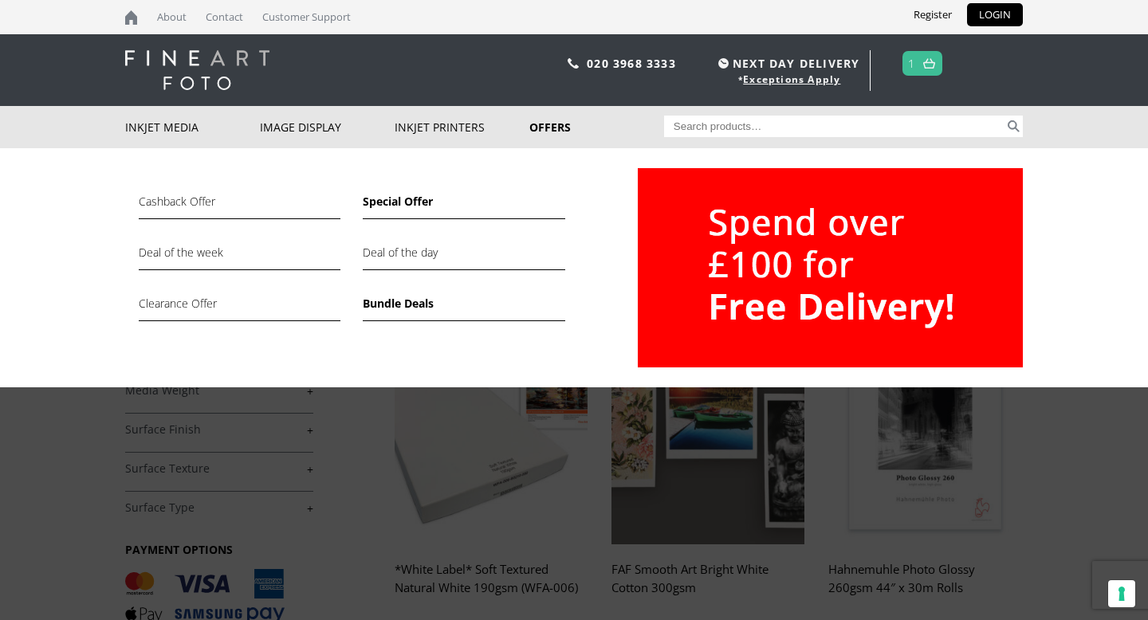
click at [403, 307] on link "Bundle Deals" at bounding box center [464, 307] width 202 height 27
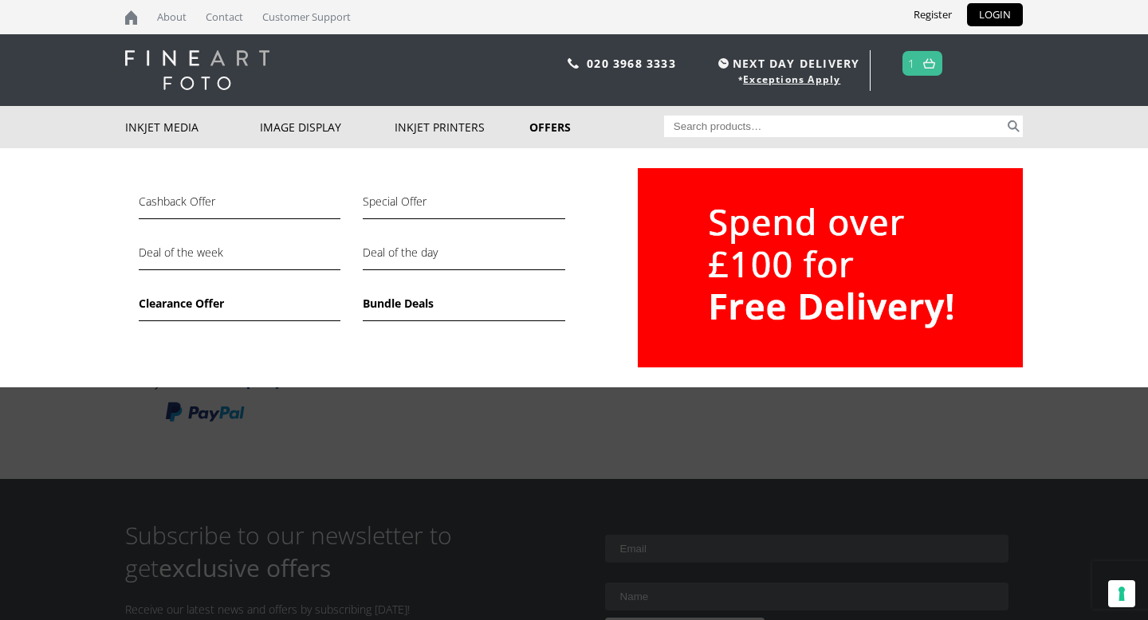
click at [210, 305] on link "Clearance Offer" at bounding box center [240, 307] width 202 height 27
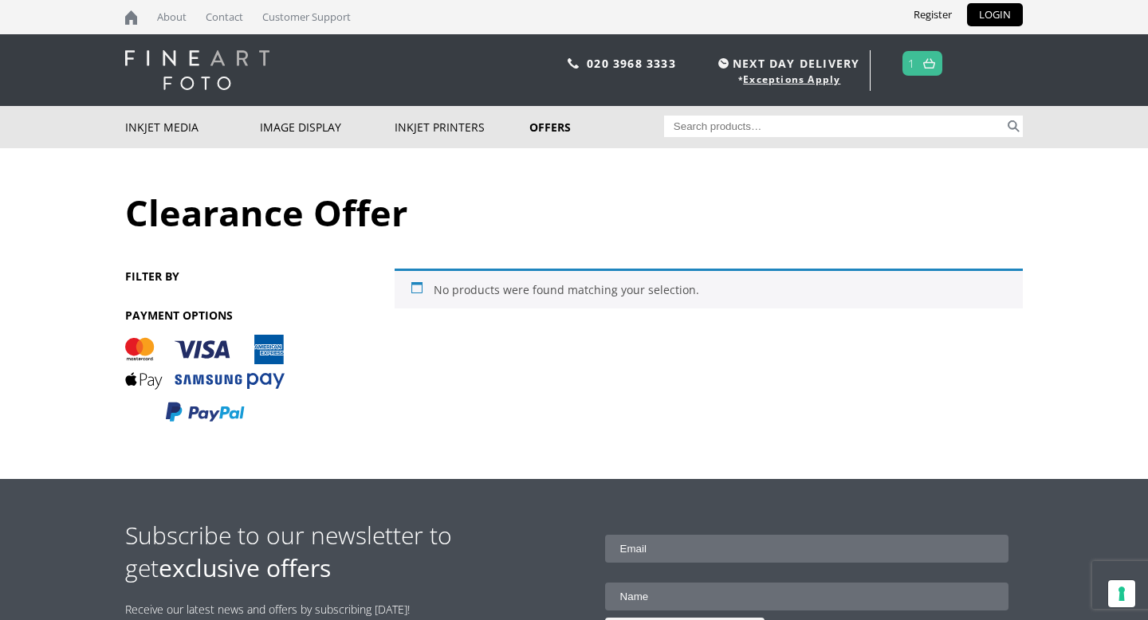
click at [923, 64] on link at bounding box center [929, 63] width 20 height 23
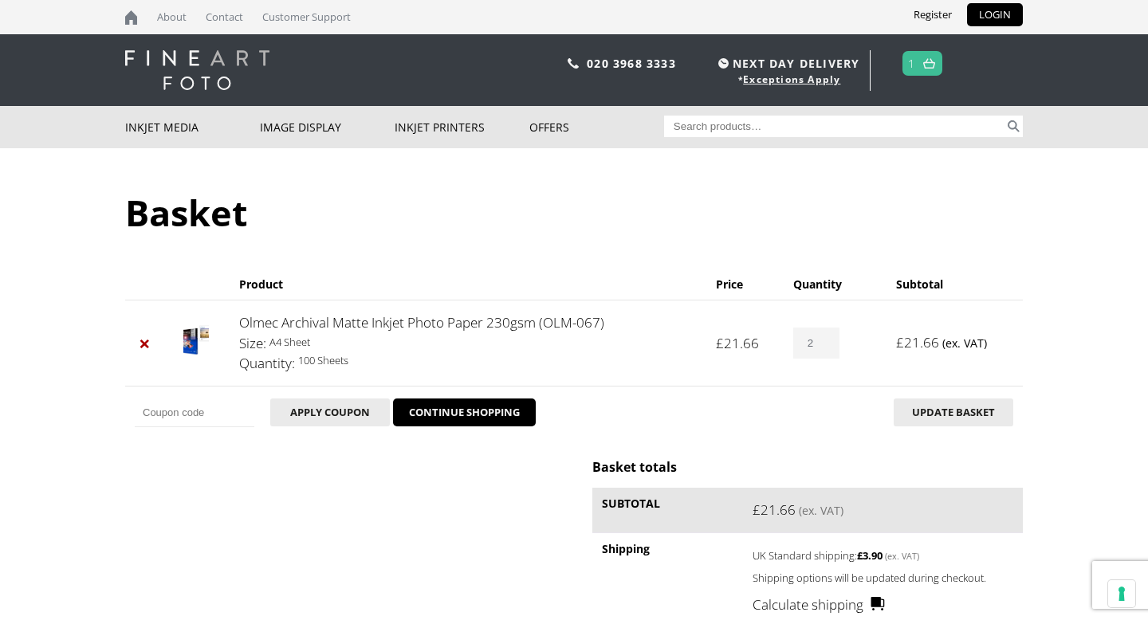
type input "2"
click at [832, 340] on input "2" at bounding box center [816, 343] width 46 height 31
click at [918, 417] on button "Update basket" at bounding box center [954, 413] width 120 height 28
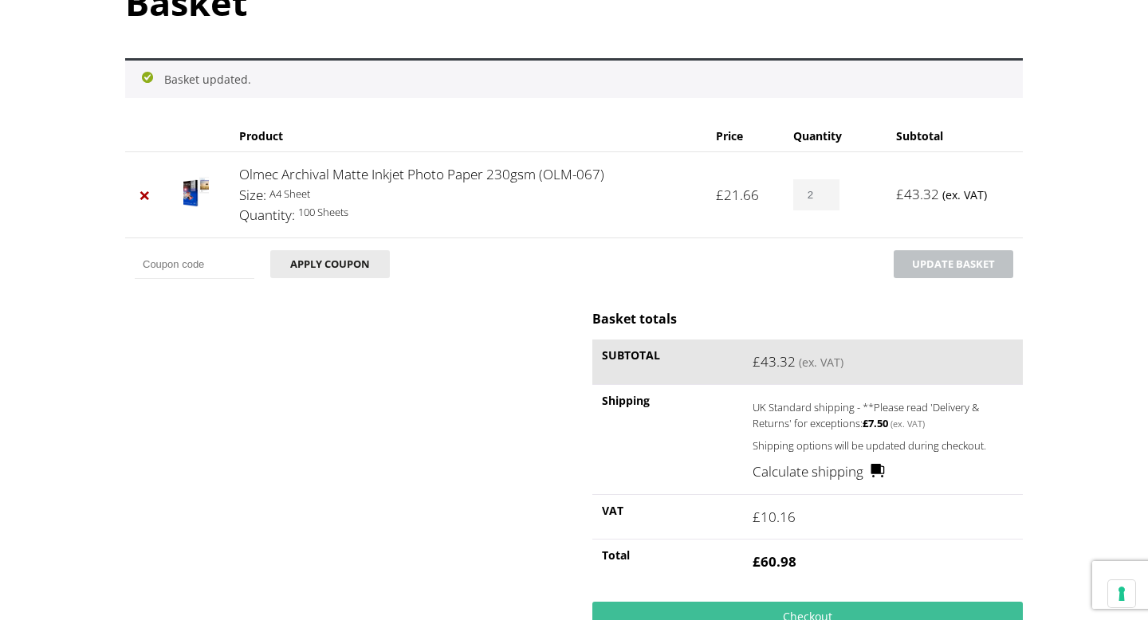
scroll to position [207, 0]
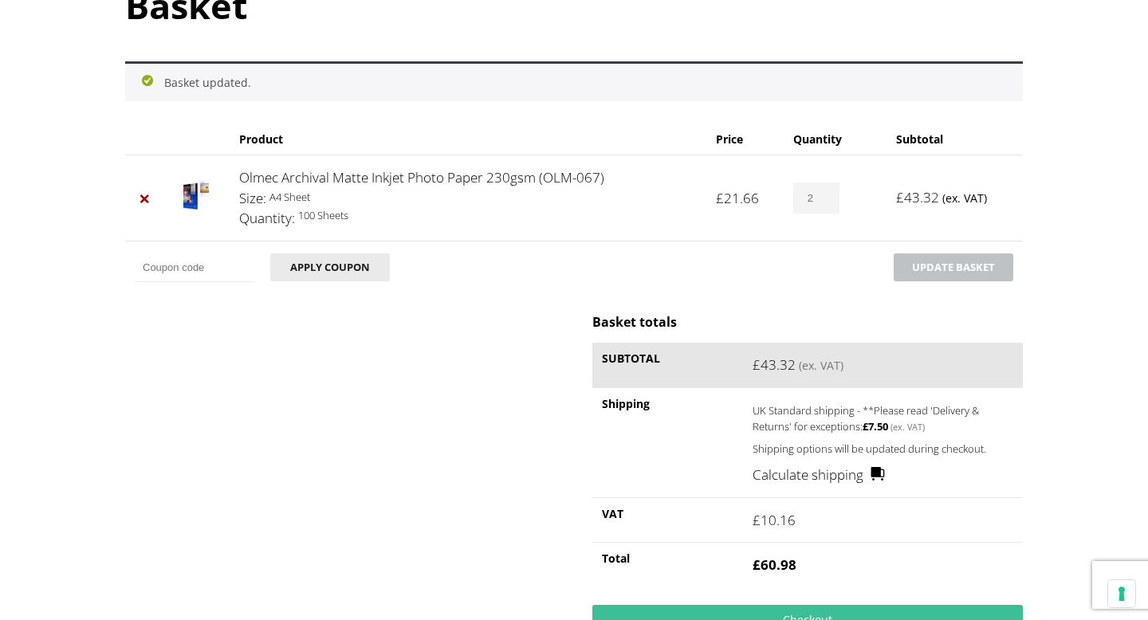
click at [200, 268] on input "Coupon:" at bounding box center [195, 267] width 120 height 29
click at [339, 369] on div "Basket totals Subtotal £ 43.32 (ex. VAT) Shipping UK Standard shipping - **Plea…" at bounding box center [574, 486] width 898 height 346
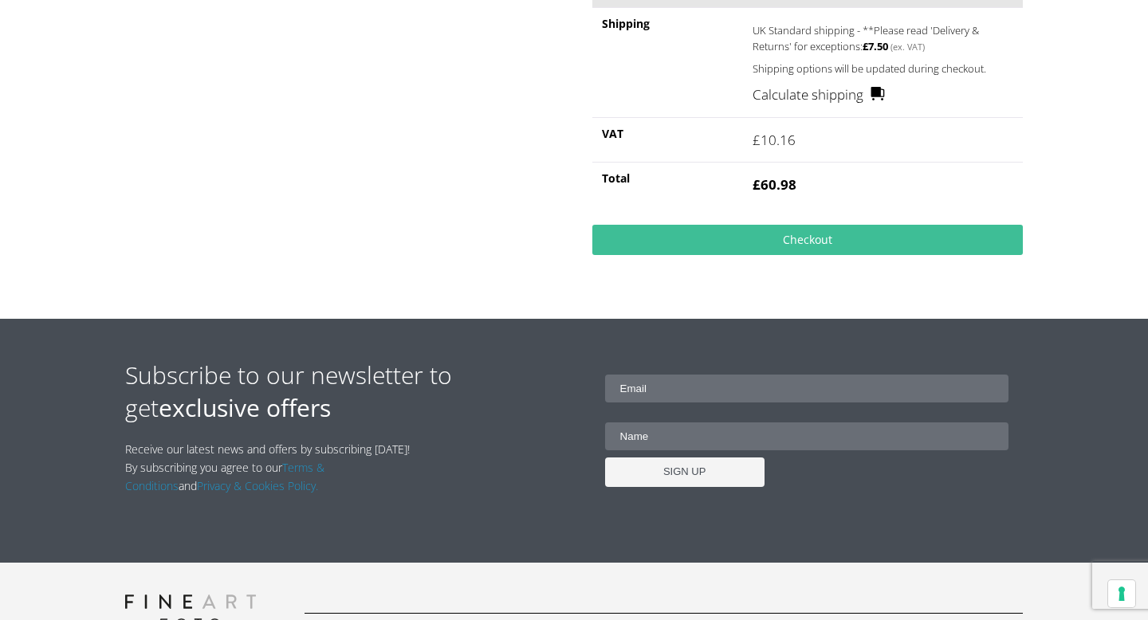
scroll to position [601, 0]
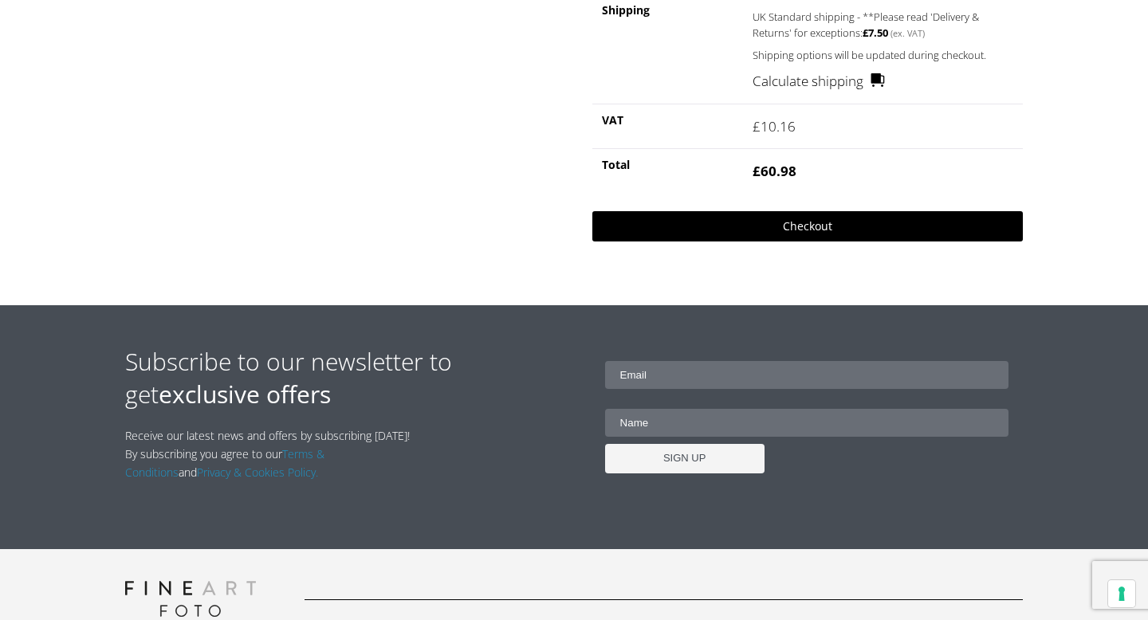
click at [761, 220] on link "Checkout" at bounding box center [807, 226] width 430 height 30
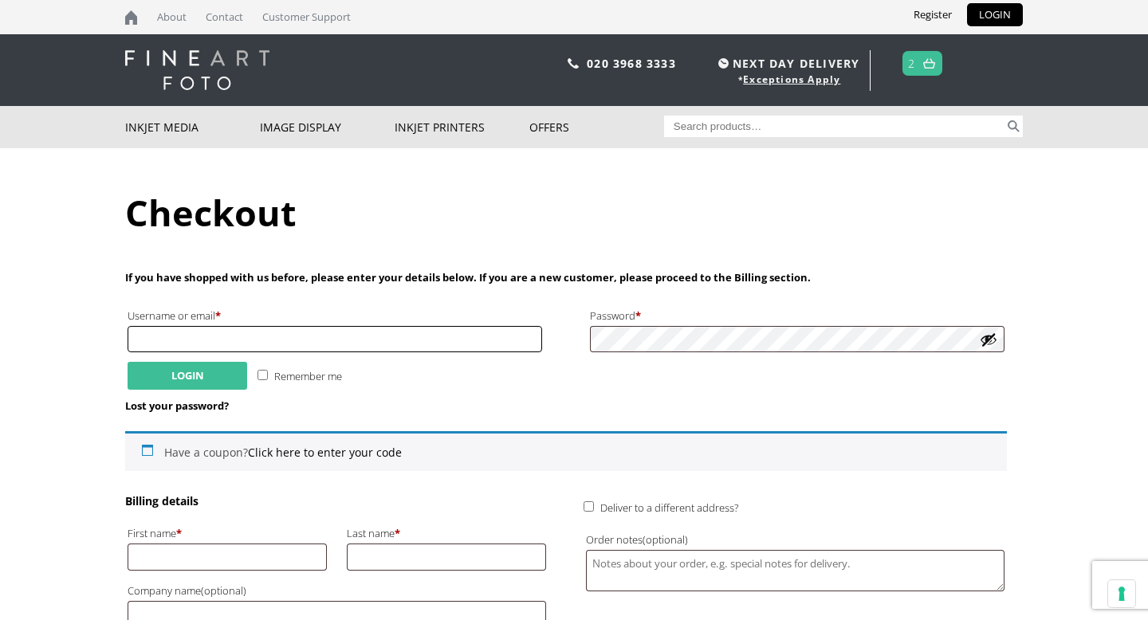
type input "kashkakh@hotmail.co.uk"
click at [190, 375] on button "Login" at bounding box center [188, 376] width 120 height 28
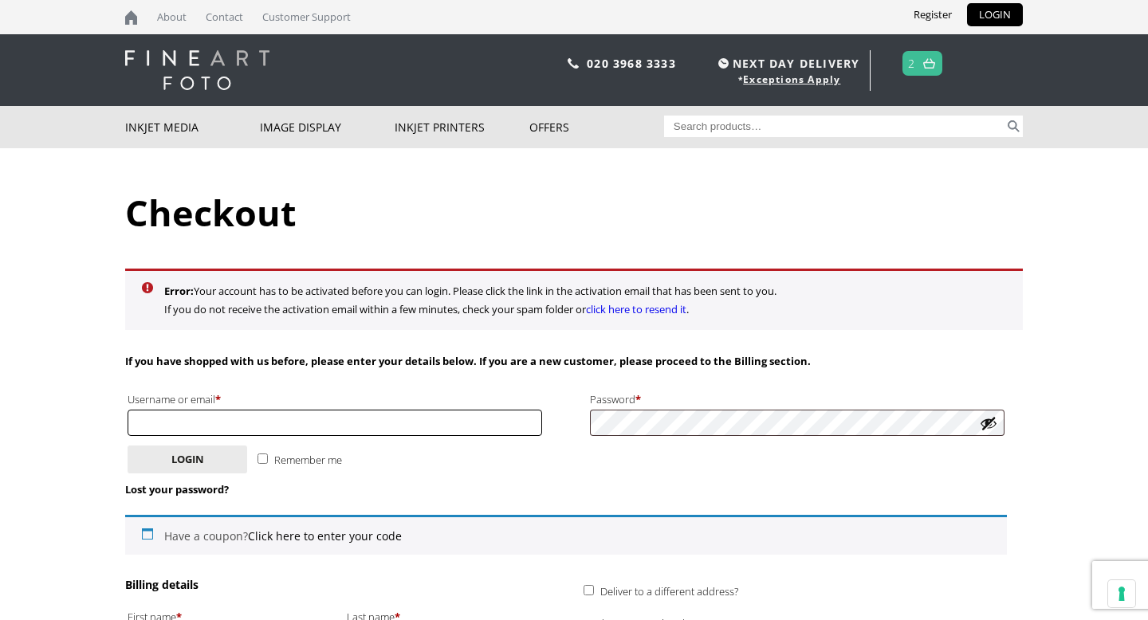
type input "[EMAIL_ADDRESS][DOMAIN_NAME]"
click at [984, 427] on button "Show password" at bounding box center [989, 424] width 18 height 18
click at [199, 462] on button "Login" at bounding box center [188, 460] width 120 height 28
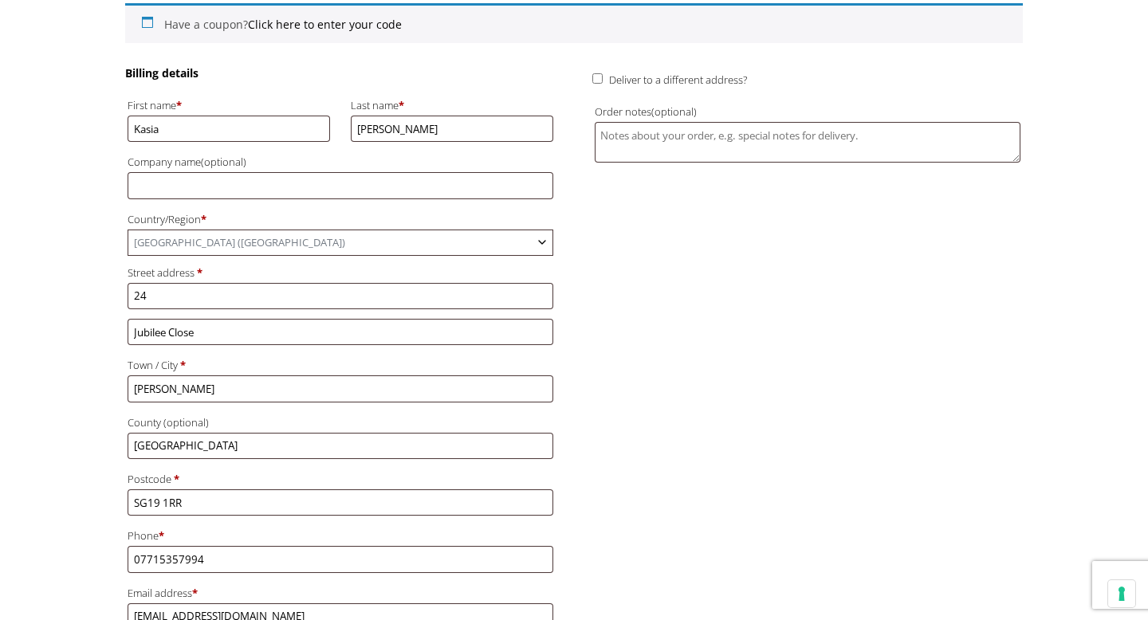
scroll to position [271, 0]
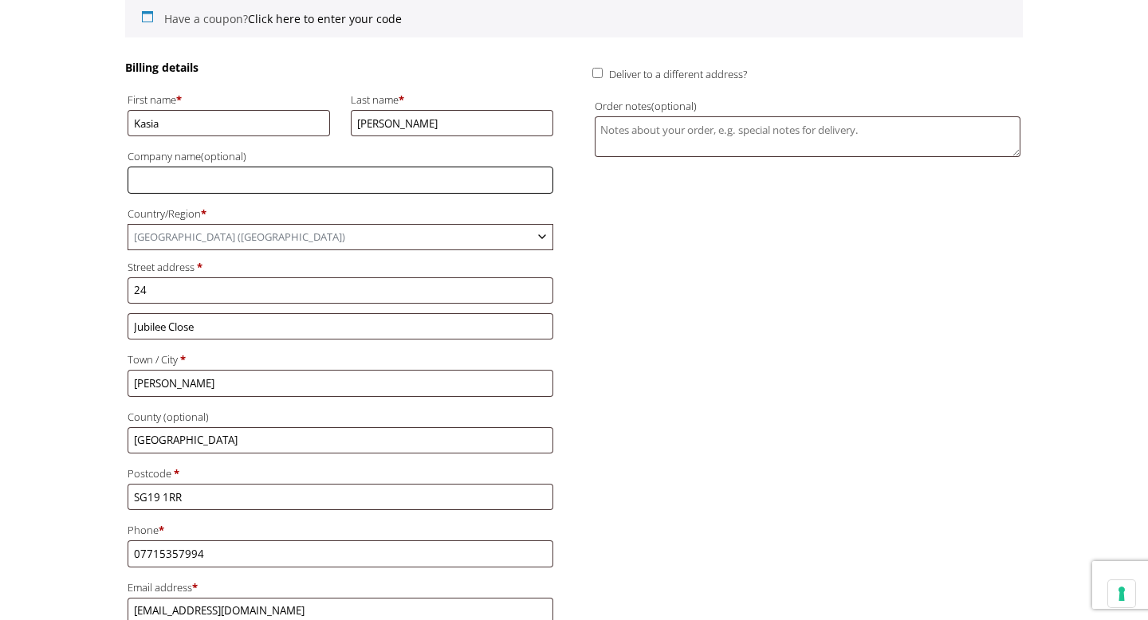
click at [325, 175] on input "Company name (optional)" at bounding box center [341, 180] width 426 height 26
click at [103, 213] on body "NEXT DAY DELIVERY * Exceptions Apply About Contact Customer Support My Account …" at bounding box center [574, 39] width 1148 height 620
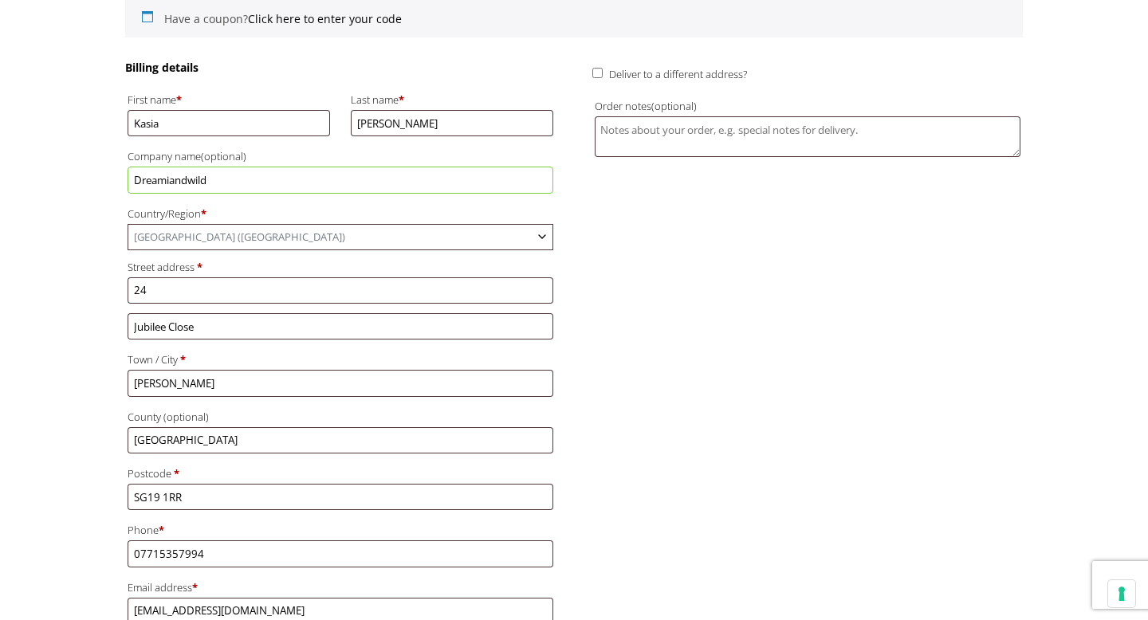
click at [172, 183] on input "Dreamiandwild" at bounding box center [341, 180] width 426 height 26
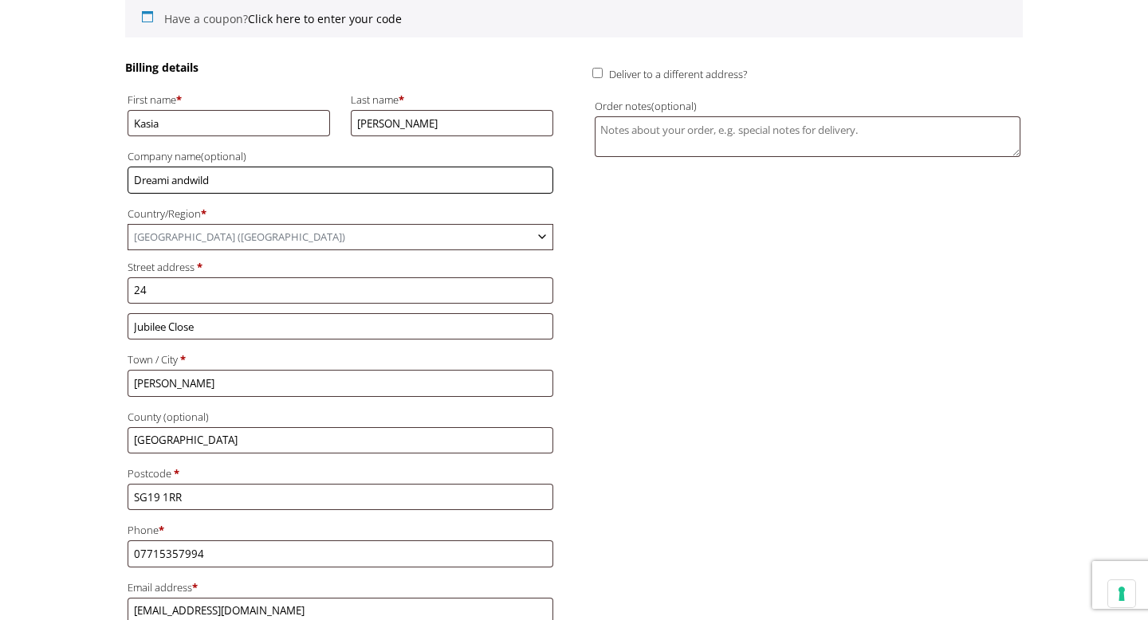
click at [187, 183] on input "Dreami andwild" at bounding box center [341, 180] width 426 height 26
click at [191, 183] on input "Dreami andwild" at bounding box center [341, 180] width 426 height 26
type input "Dreami and wild"
click at [98, 233] on body "NEXT DAY DELIVERY * Exceptions Apply About Contact Customer Support My Account …" at bounding box center [574, 39] width 1148 height 620
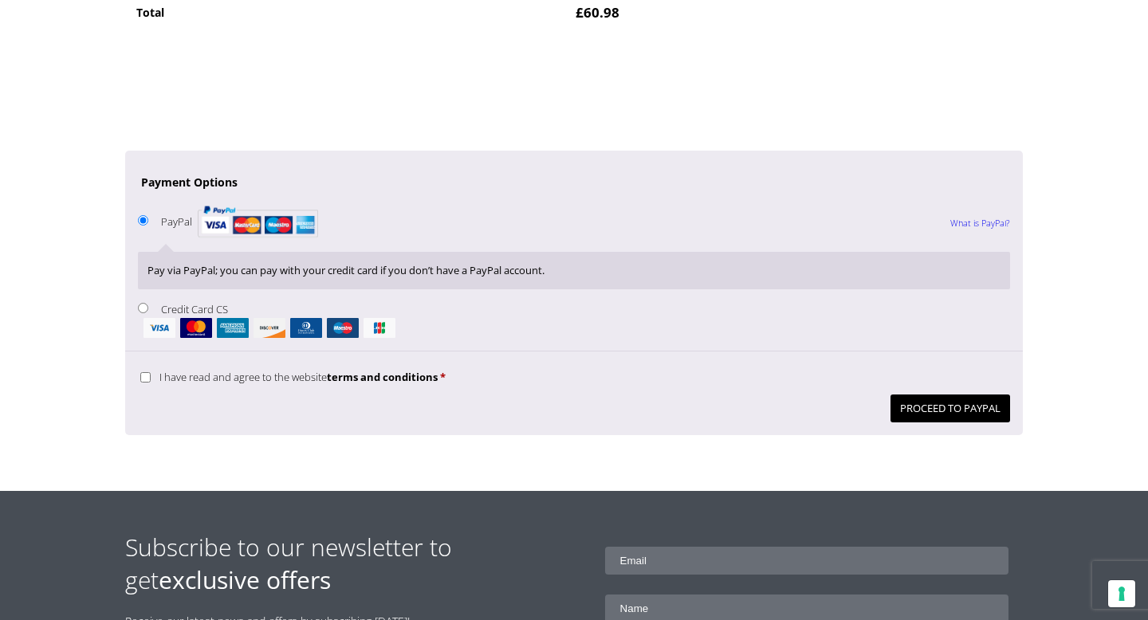
scroll to position [1244, 0]
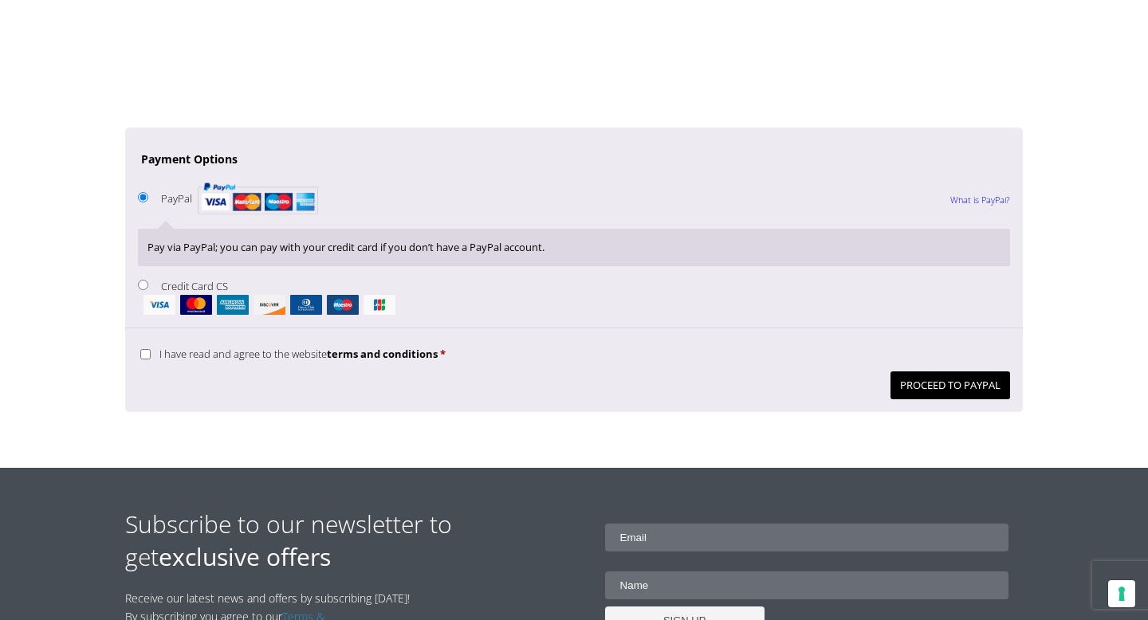
click at [142, 288] on input "Credit Card CS" at bounding box center [143, 285] width 10 height 10
radio input "true"
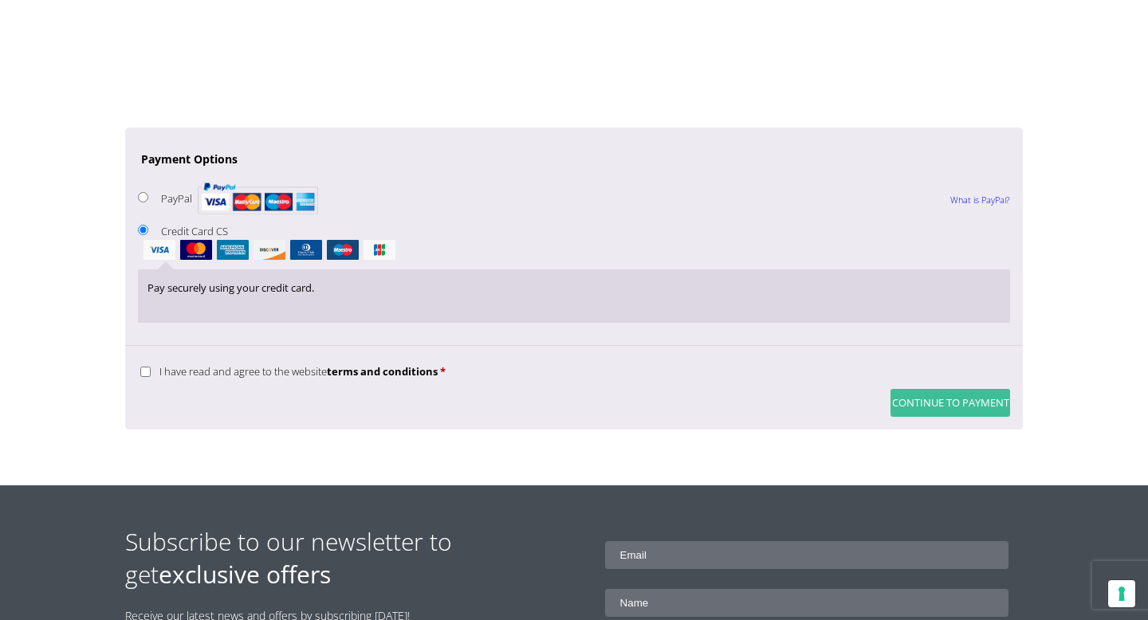
click at [957, 403] on button "Continue to Payment" at bounding box center [950, 403] width 120 height 28
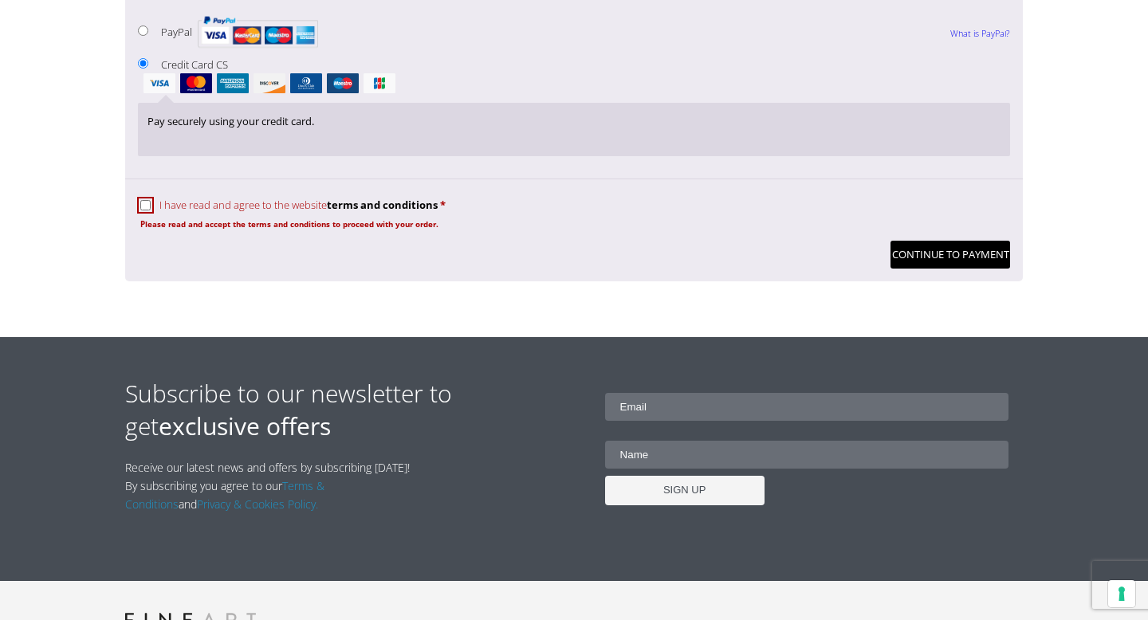
scroll to position [1480, 0]
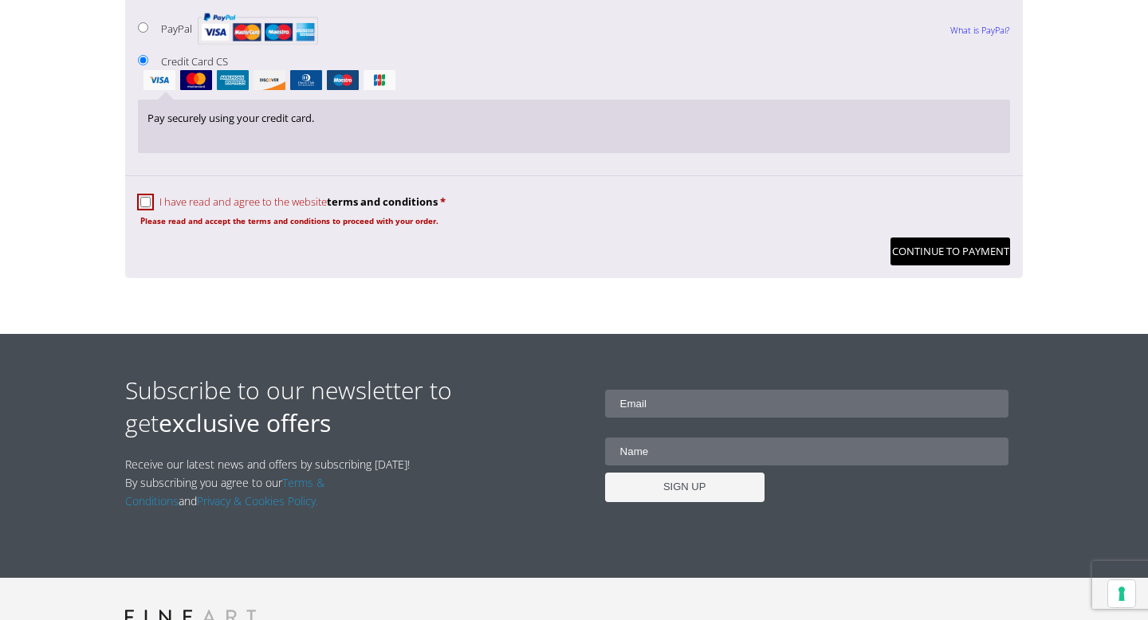
click at [143, 202] on input "I have read and agree to the website terms and conditions *" at bounding box center [145, 202] width 10 height 10
checkbox input "true"
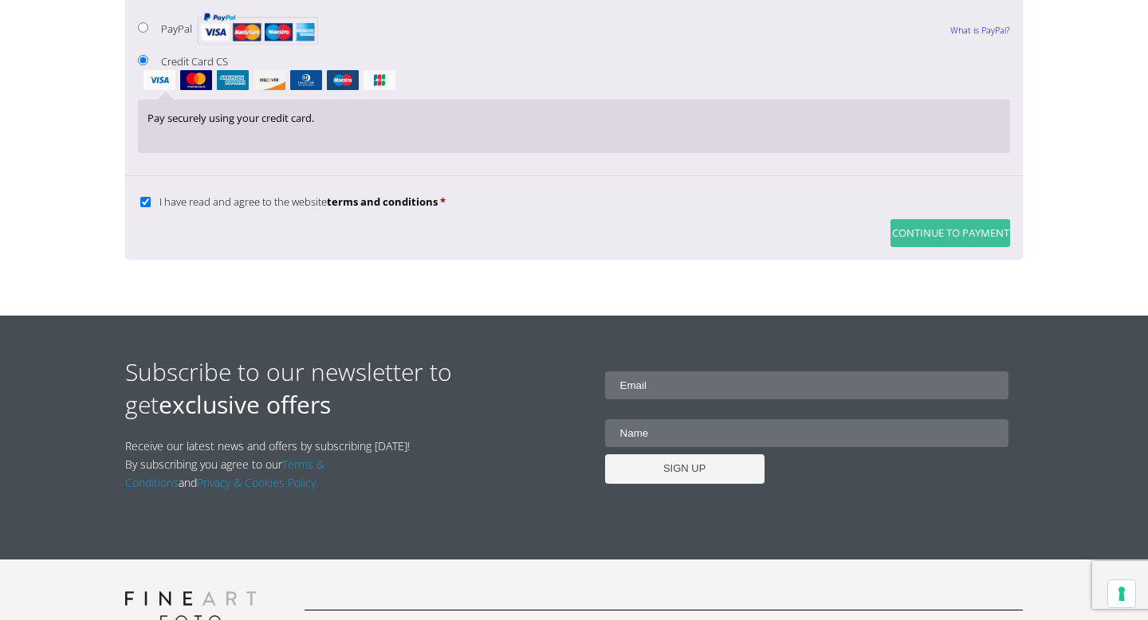
click at [940, 236] on button "Continue to Payment" at bounding box center [950, 233] width 120 height 28
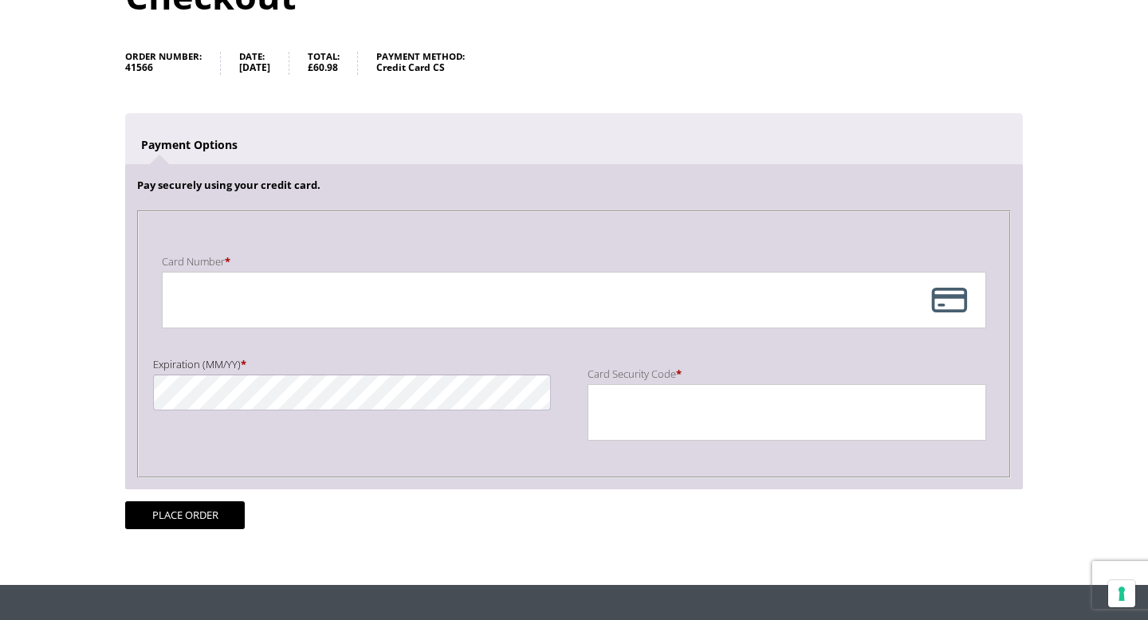
scroll to position [223, 0]
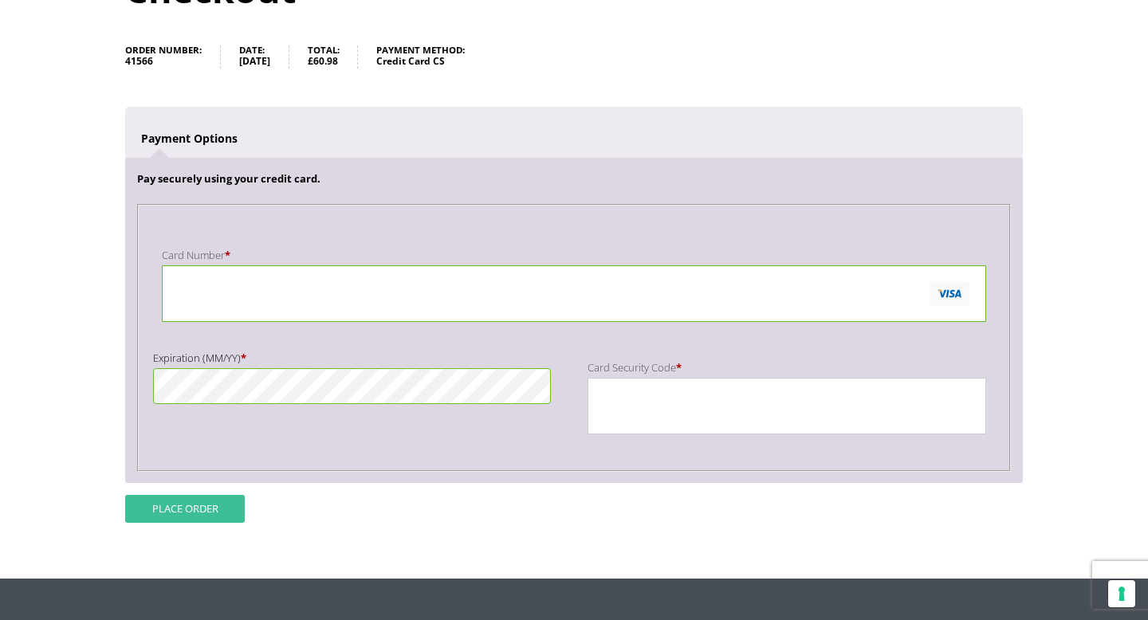
click at [185, 509] on button "Place order" at bounding box center [185, 509] width 120 height 28
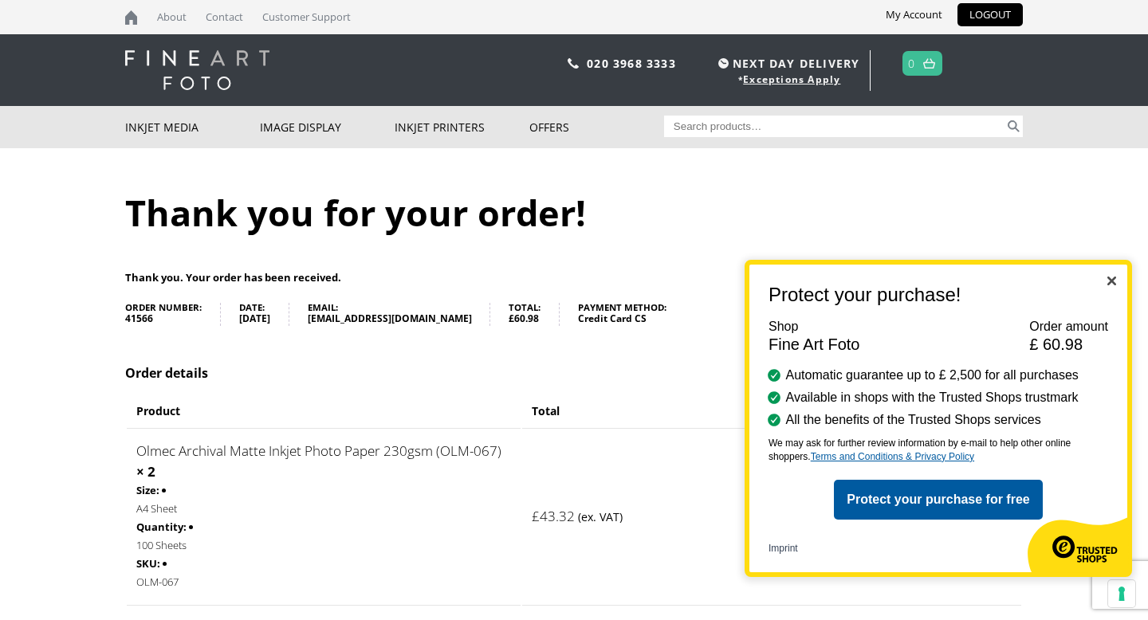
click at [1110, 282] on img "Close" at bounding box center [1111, 281] width 9 height 9
